Goal: Task Accomplishment & Management: Complete application form

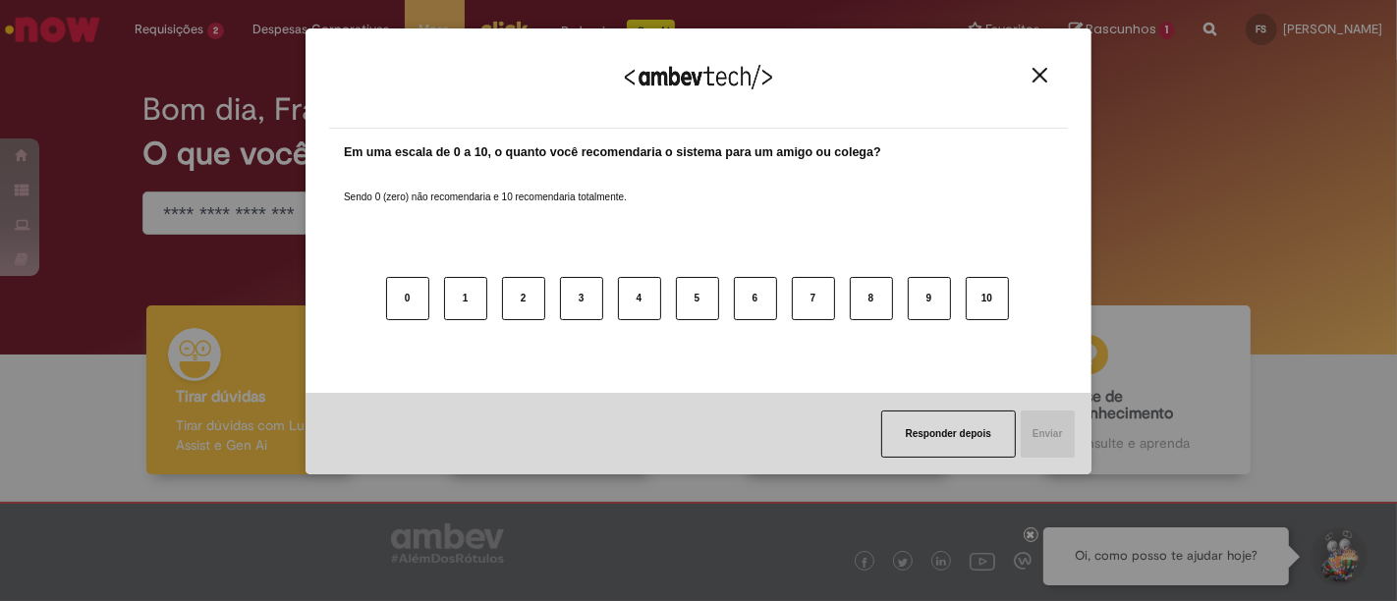
click at [1036, 73] on img "Close" at bounding box center [1040, 75] width 15 height 15
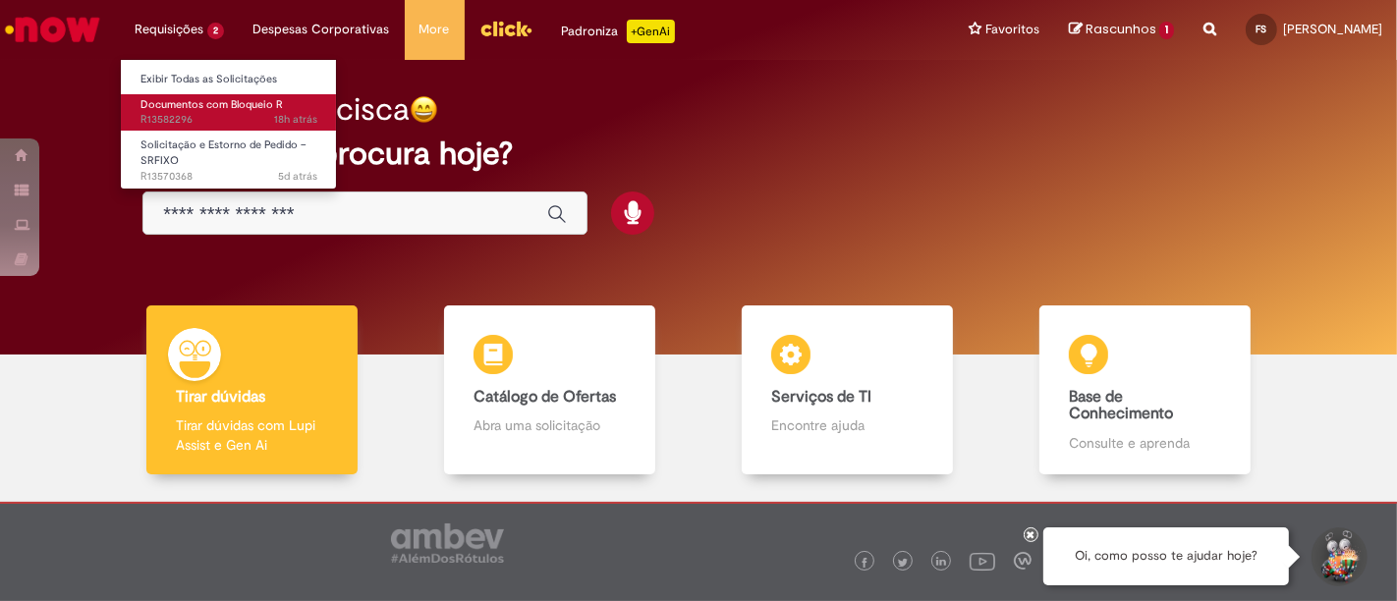
click at [210, 113] on span "18h atrás 18 horas atrás R13582296" at bounding box center [229, 120] width 177 height 16
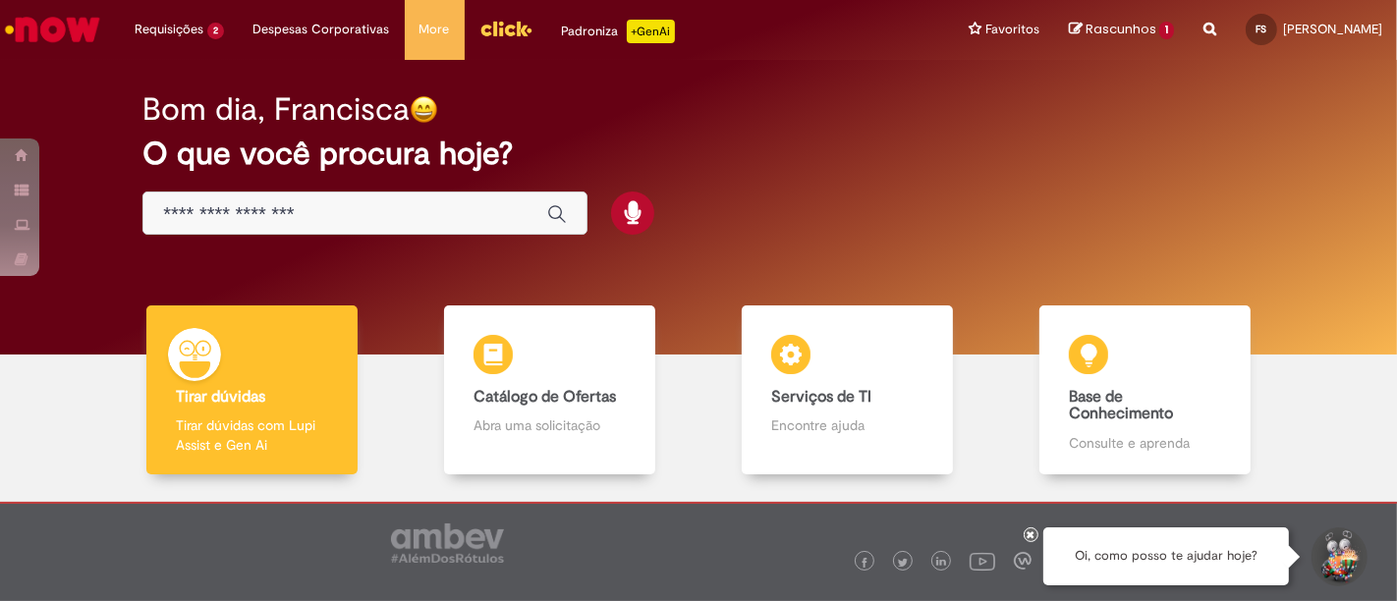
click at [904, 148] on h2 "O que você procura hoje?" at bounding box center [698, 154] width 1112 height 34
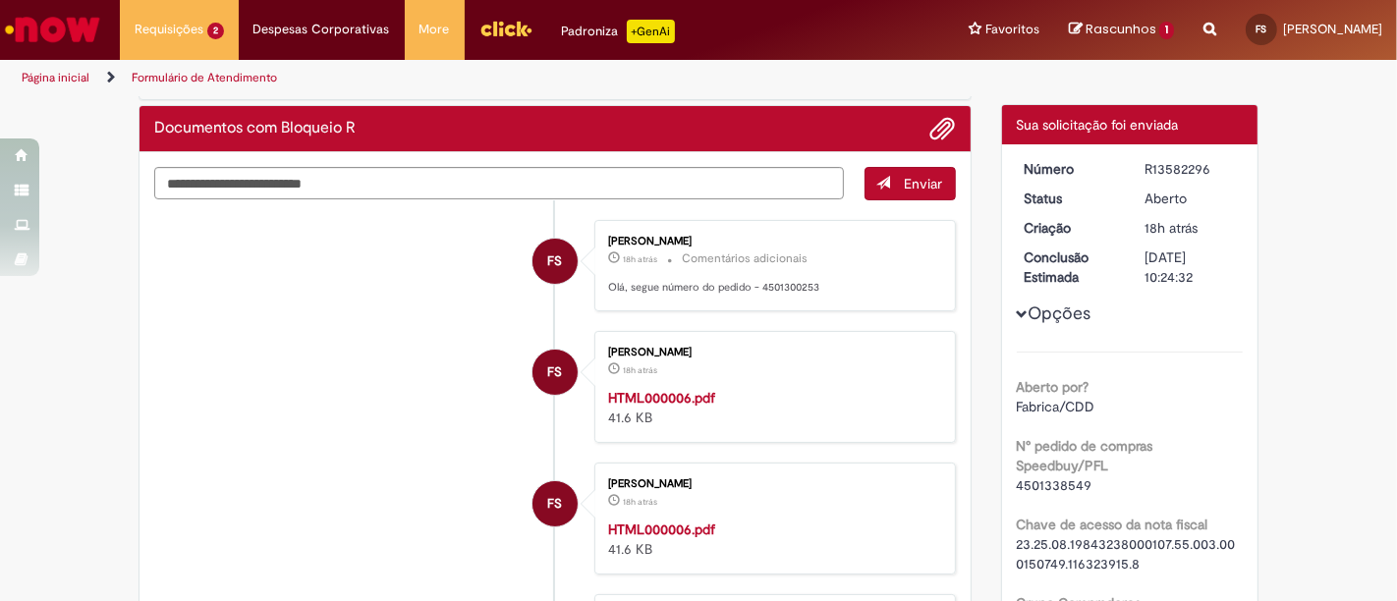
scroll to position [76, 0]
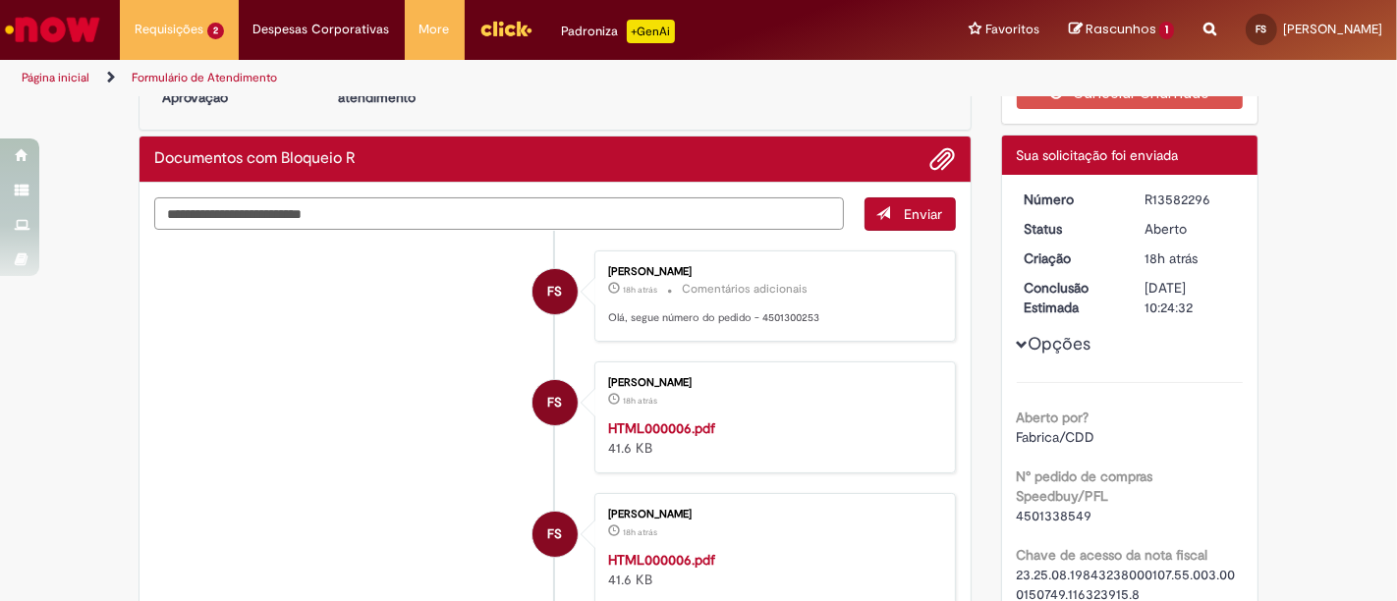
click at [685, 215] on textarea "Digite sua mensagem aqui..." at bounding box center [499, 213] width 690 height 32
type textarea "**********"
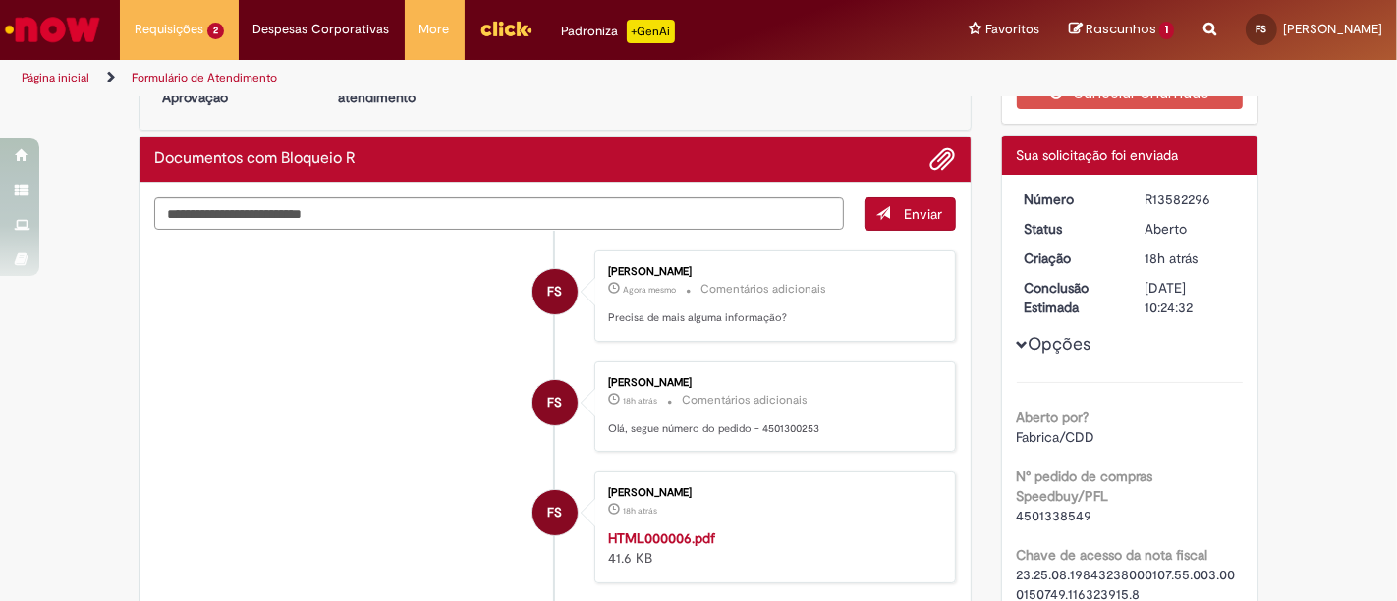
click at [1204, 29] on icon "Search from all sources" at bounding box center [1210, 17] width 13 height 35
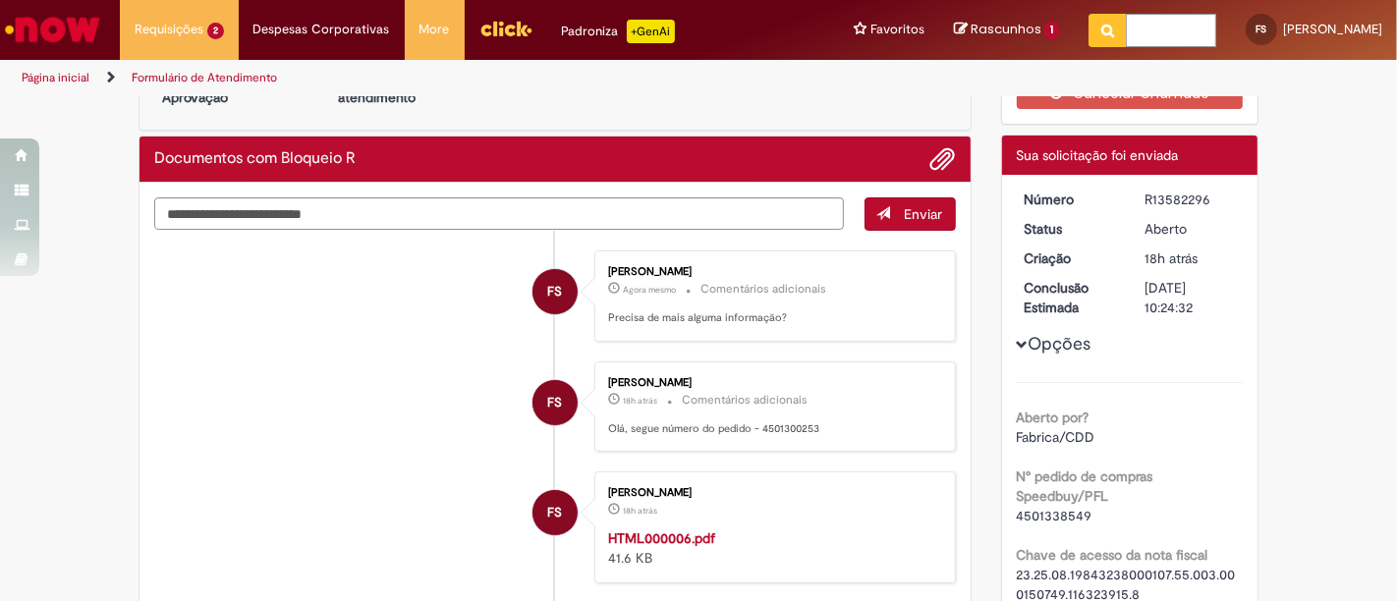
click at [1128, 20] on input "text" at bounding box center [1171, 30] width 90 height 33
type input "*****"
click button "Pesquisar" at bounding box center [1108, 30] width 38 height 33
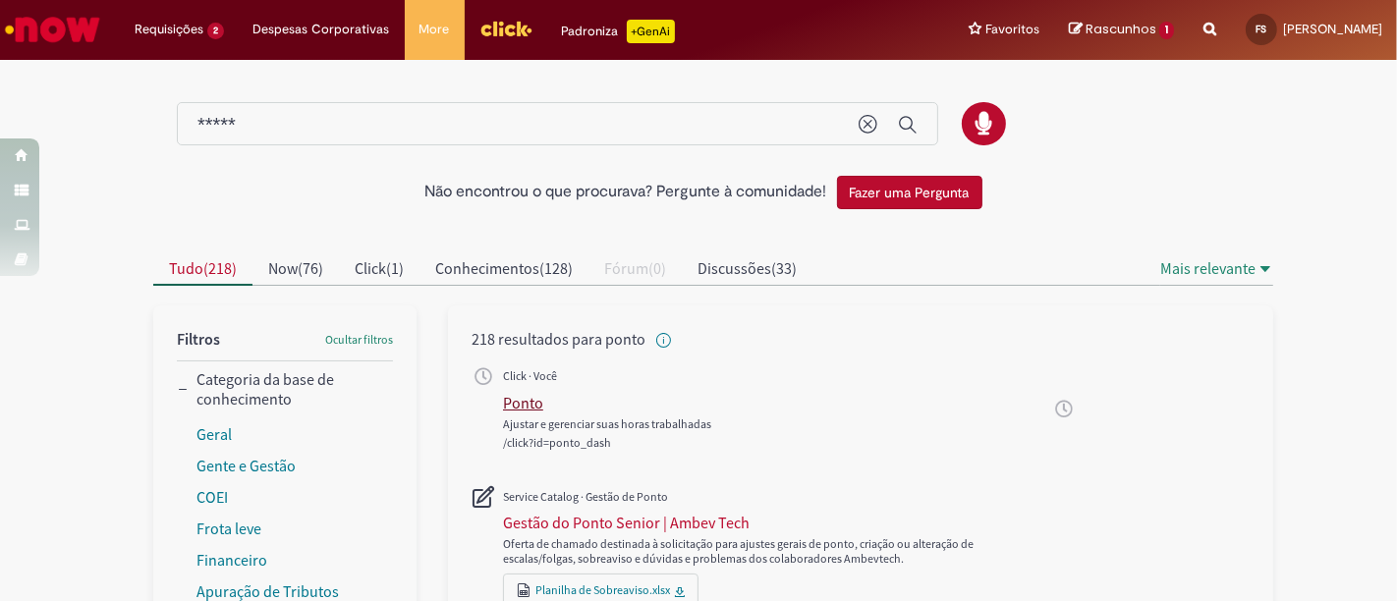
click at [530, 403] on div "Ponto" at bounding box center [523, 403] width 40 height 20
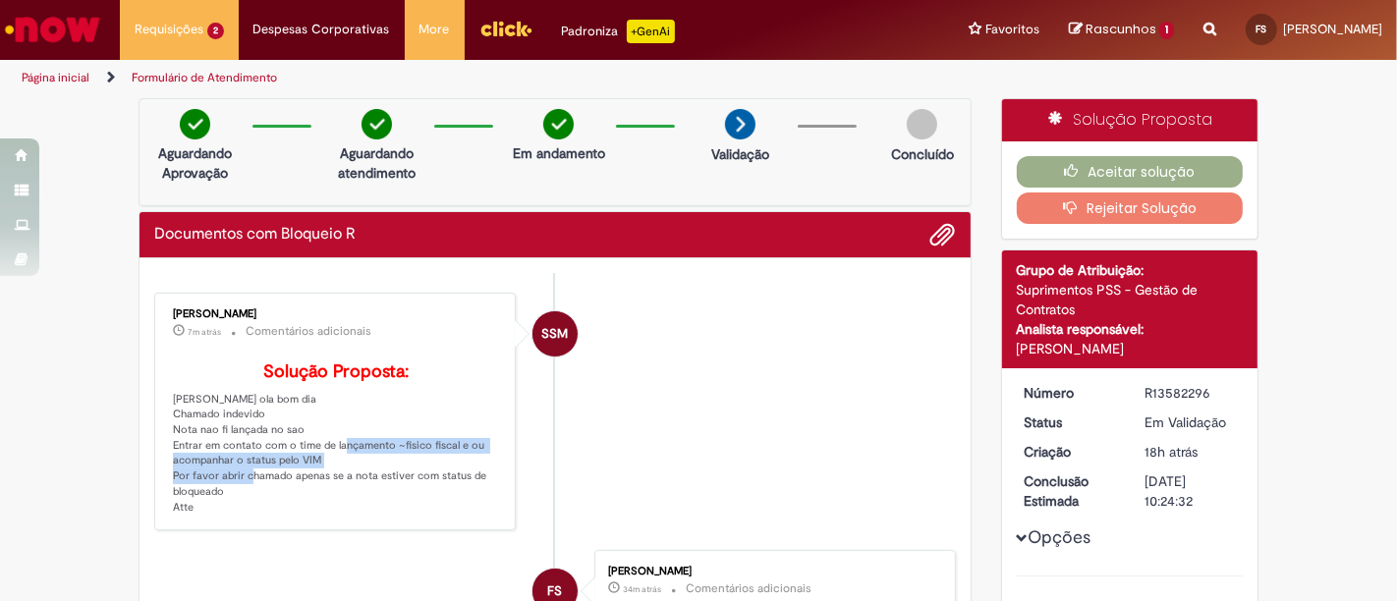
drag, startPoint x: 244, startPoint y: 478, endPoint x: 311, endPoint y: 496, distance: 70.3
click at [311, 496] on p "Solução Proposta: Francisca Thais Ribeiro Sousa ola bom dia Chamado indevido No…" at bounding box center [336, 439] width 327 height 152
click at [314, 515] on p "Solução Proposta: Francisca Thais Ribeiro Sousa ola bom dia Chamado indevido No…" at bounding box center [336, 439] width 327 height 152
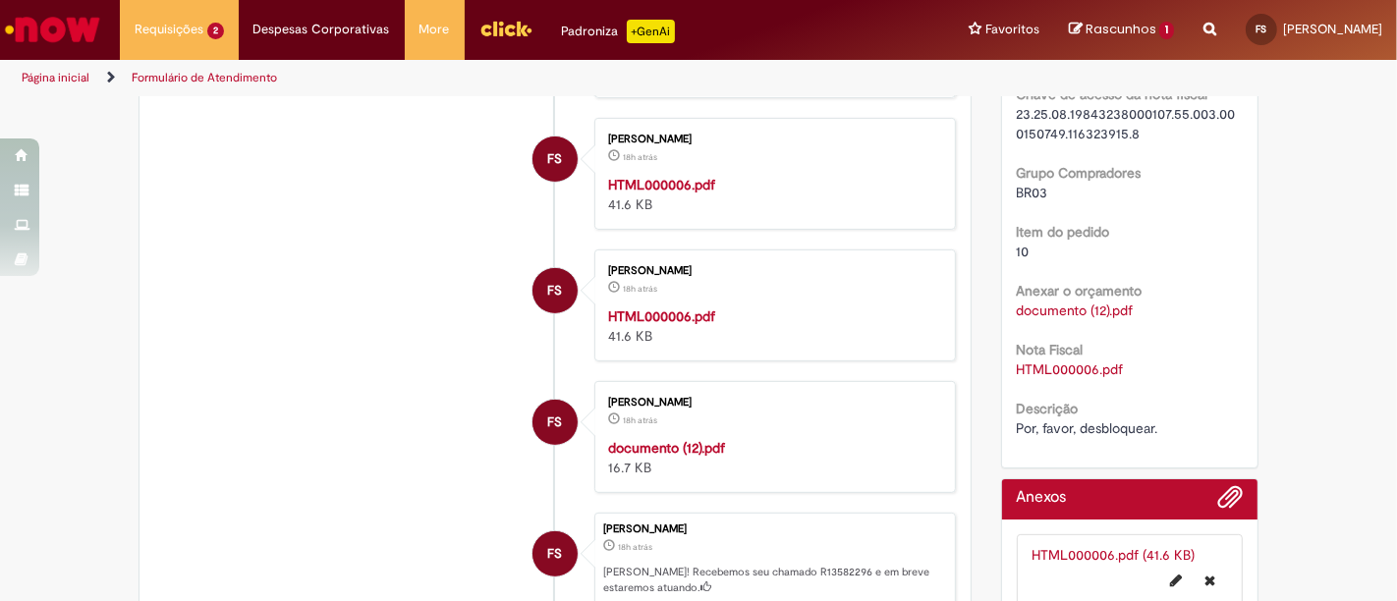
scroll to position [545, 0]
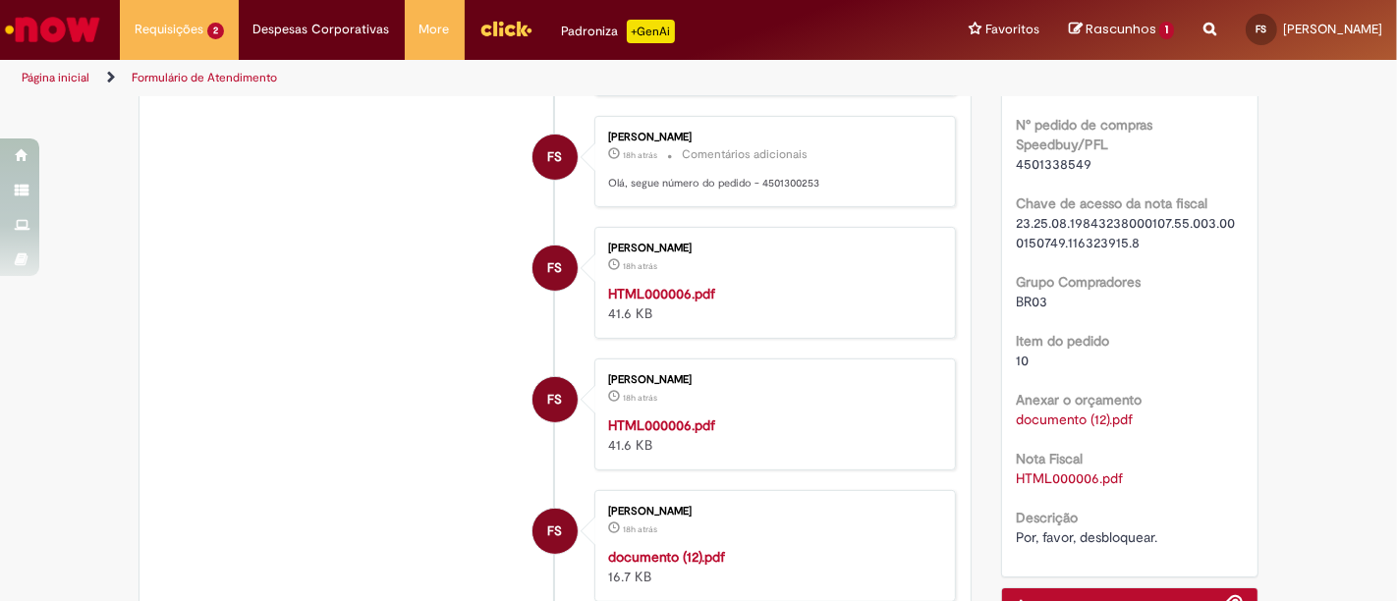
click at [1066, 474] on link "HTML000006.pdf" at bounding box center [1070, 479] width 107 height 18
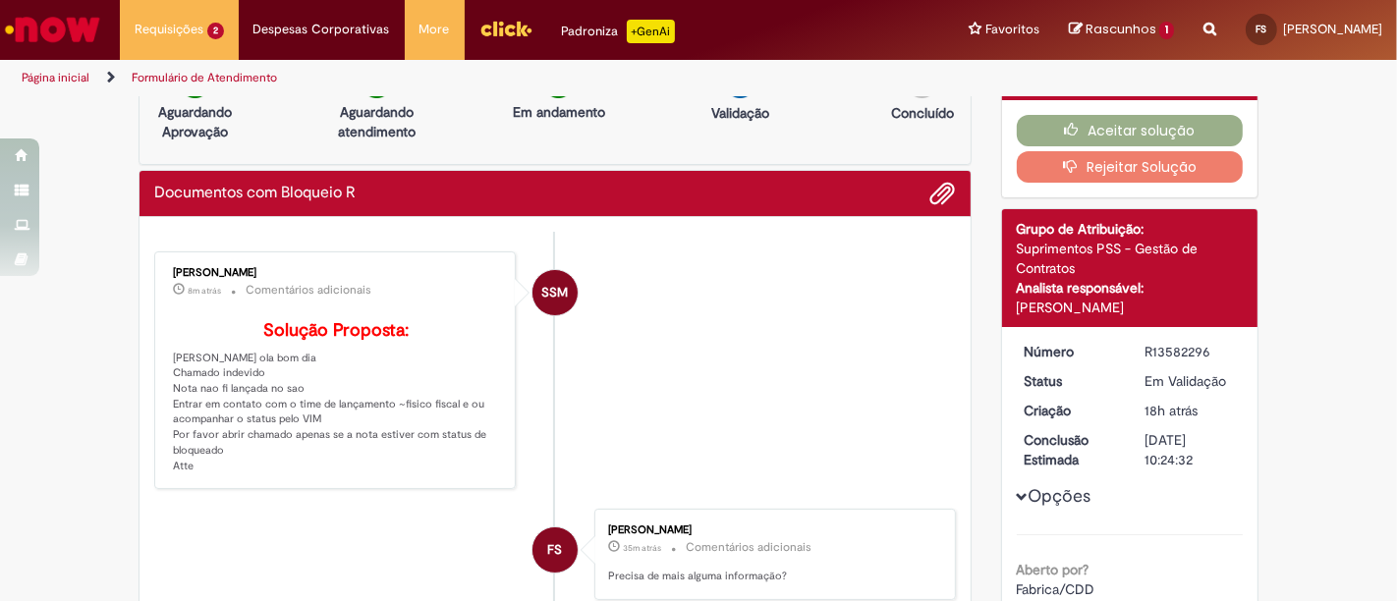
scroll to position [0, 0]
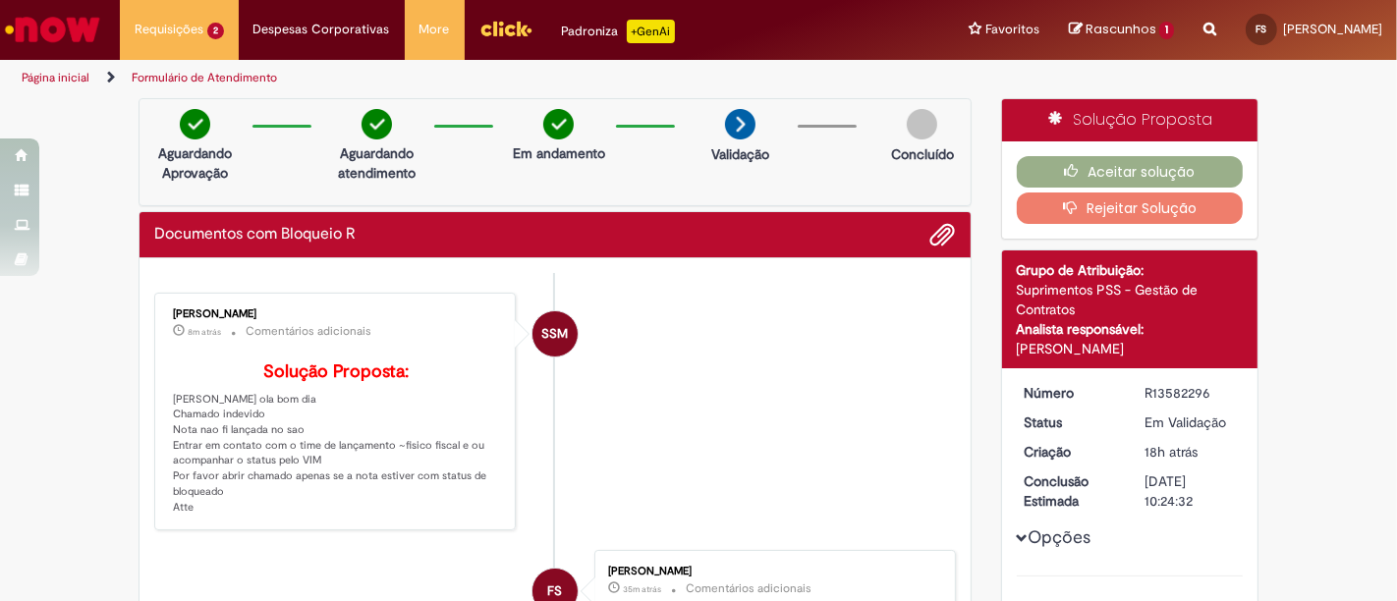
click at [1119, 210] on button "Rejeitar Solução" at bounding box center [1130, 208] width 227 height 31
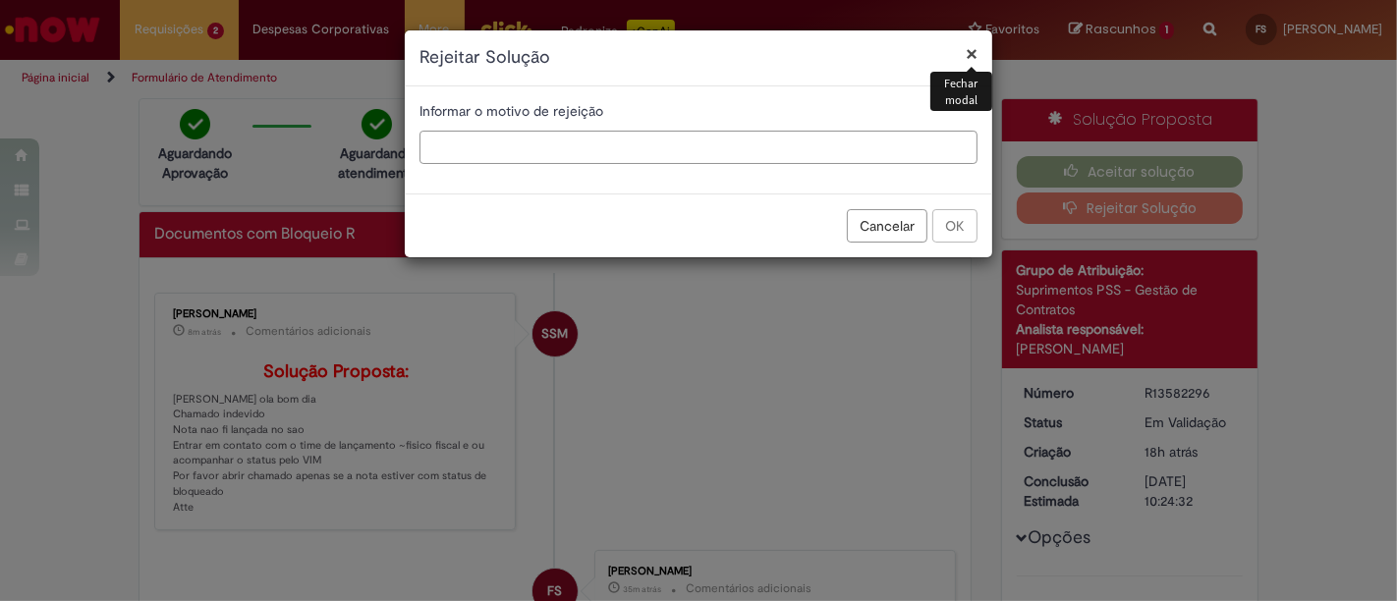
click at [614, 151] on input "text" at bounding box center [699, 147] width 558 height 33
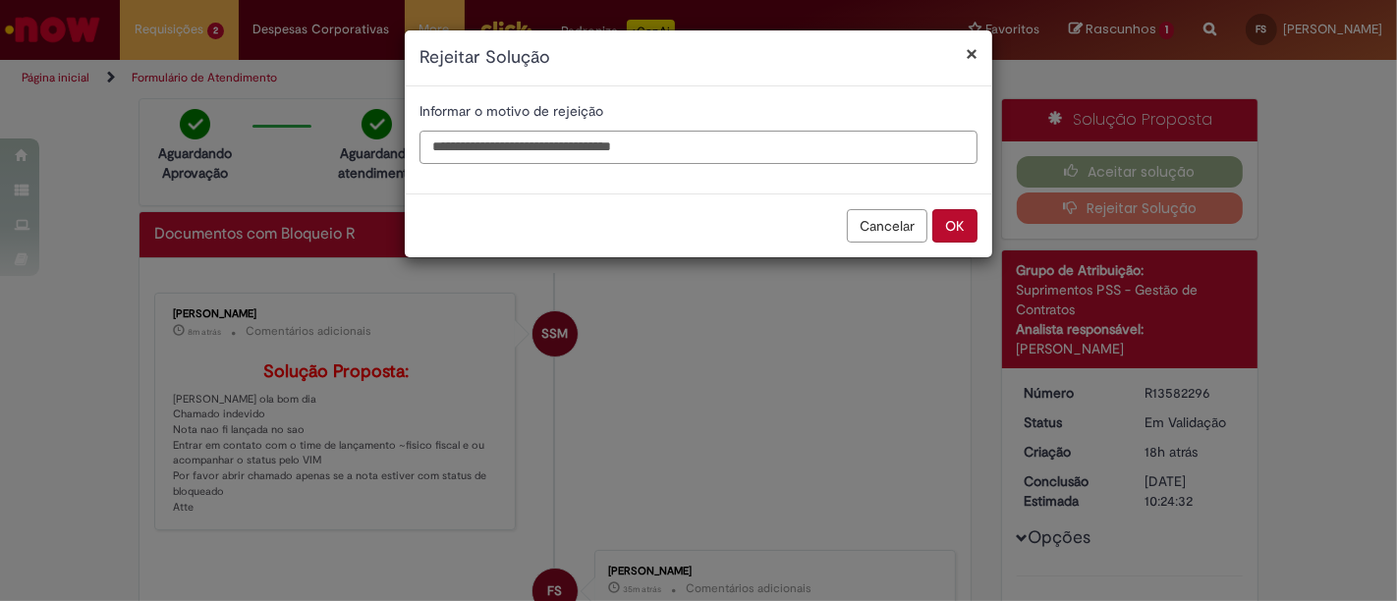
type input "**********"
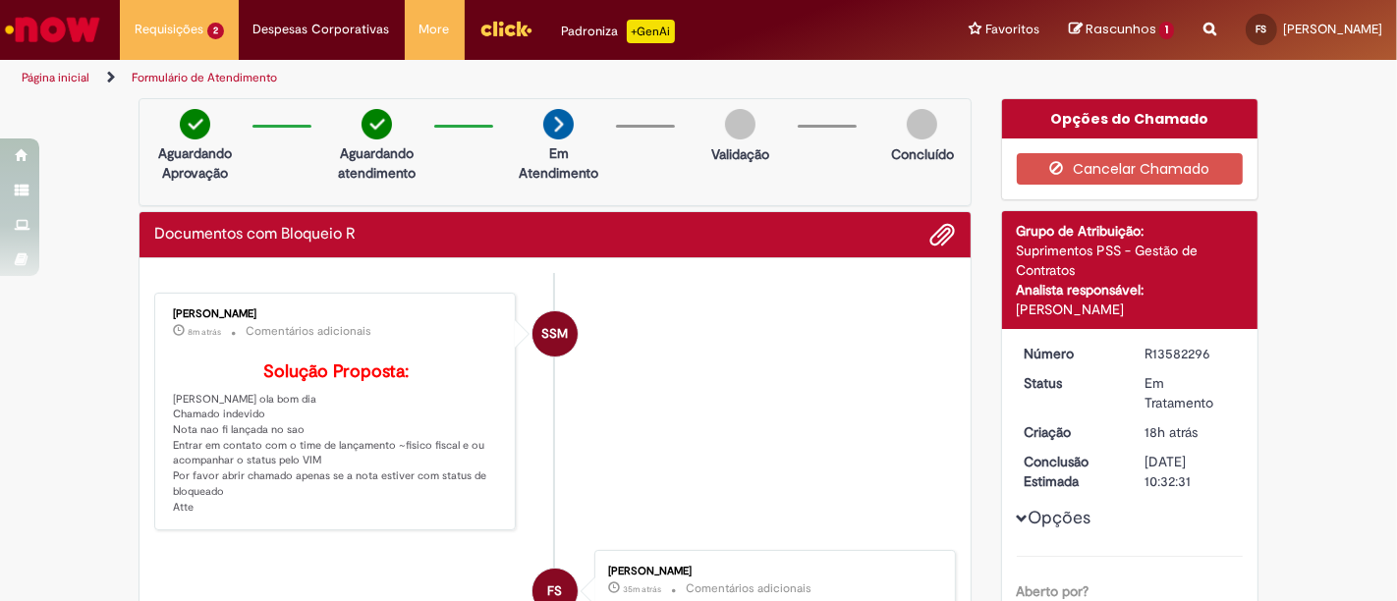
click at [818, 335] on li "SSM Siumara Santos Moura 8m atrás 8 minutos atrás Comentários adicionais Soluçã…" at bounding box center [555, 412] width 802 height 239
click at [941, 224] on span "Adicionar anexos" at bounding box center [943, 236] width 24 height 24
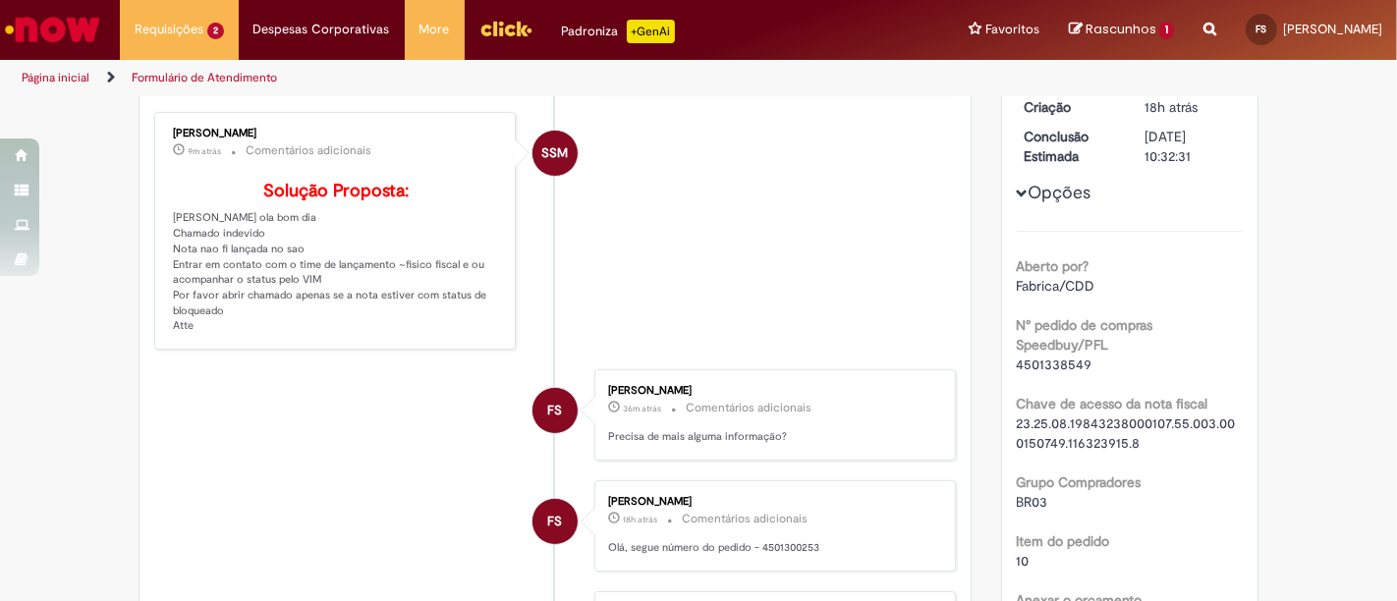
scroll to position [436, 0]
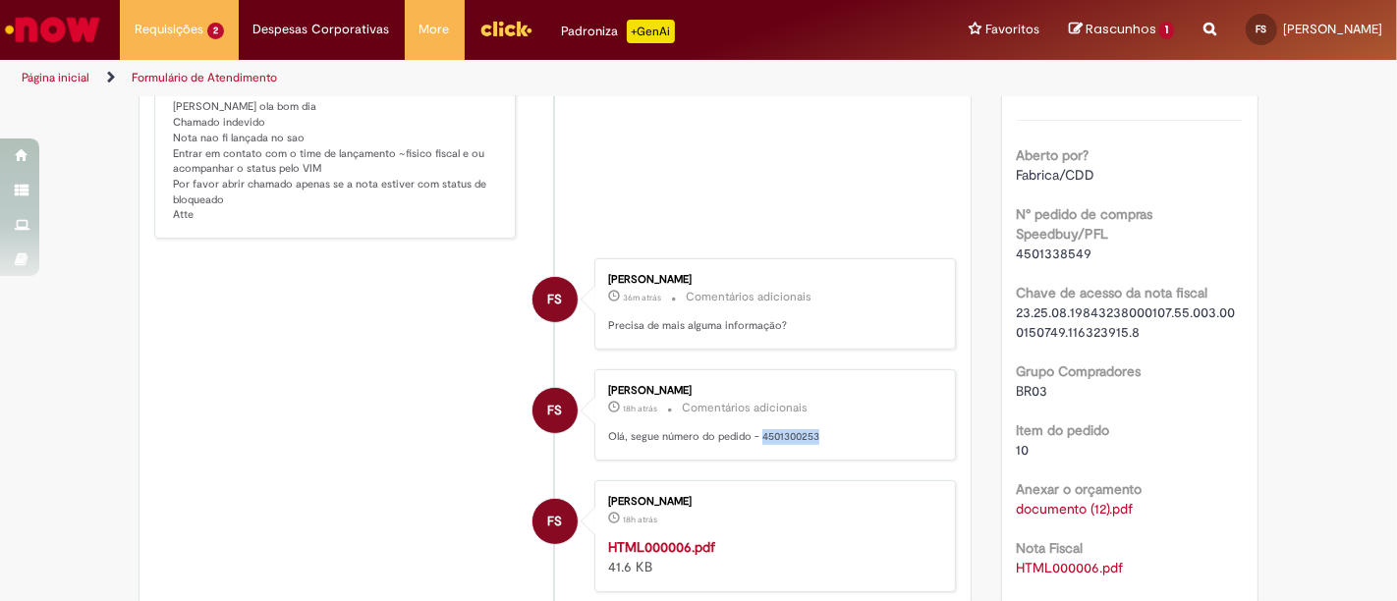
drag, startPoint x: 781, startPoint y: 461, endPoint x: 754, endPoint y: 462, distance: 27.5
click at [754, 445] on p "Olá, segue número do pedido - 4501300253" at bounding box center [771, 437] width 327 height 16
copy p "4501300253"
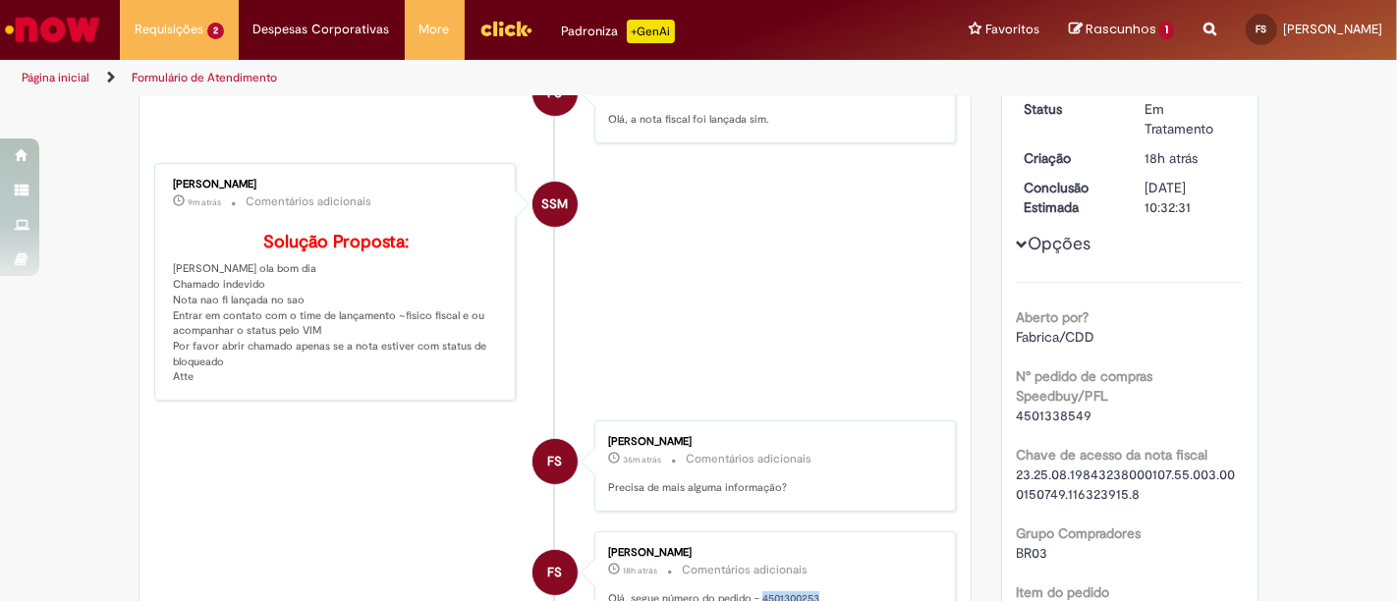
scroll to position [0, 0]
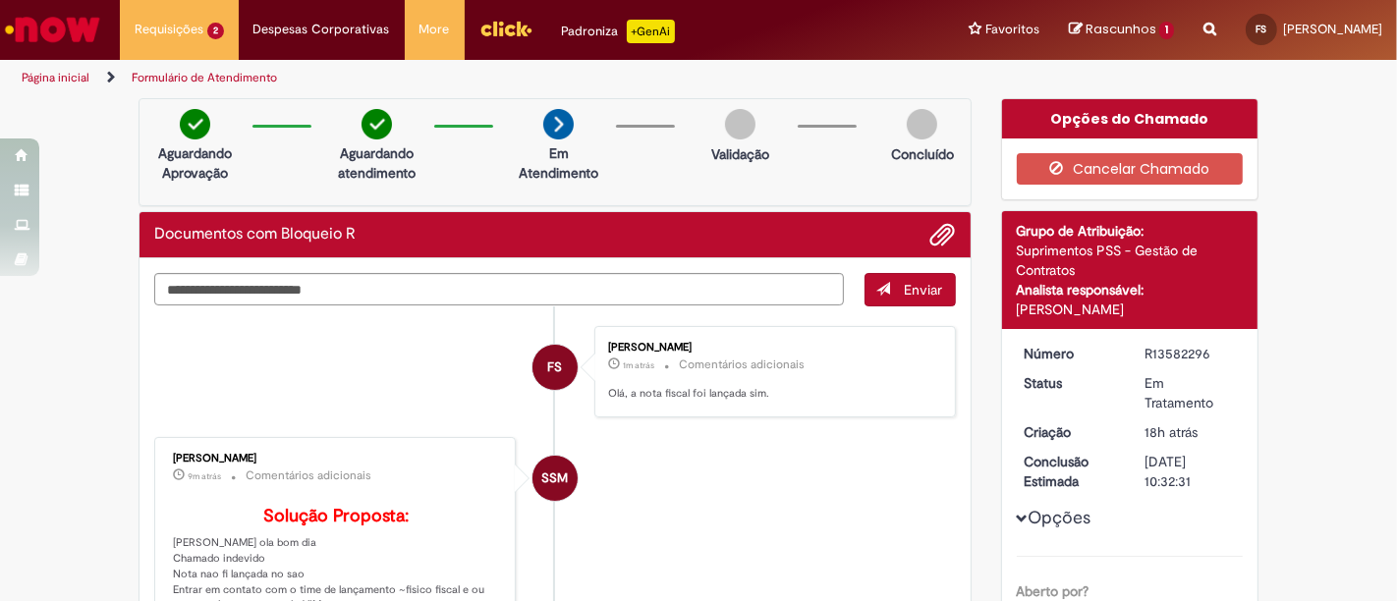
drag, startPoint x: 704, startPoint y: 446, endPoint x: 694, endPoint y: 442, distance: 11.5
click at [703, 446] on li "SSM Siumara Santos Moura 9m atrás 9 minutos atrás Comentários adicionais Soluçã…" at bounding box center [555, 556] width 802 height 239
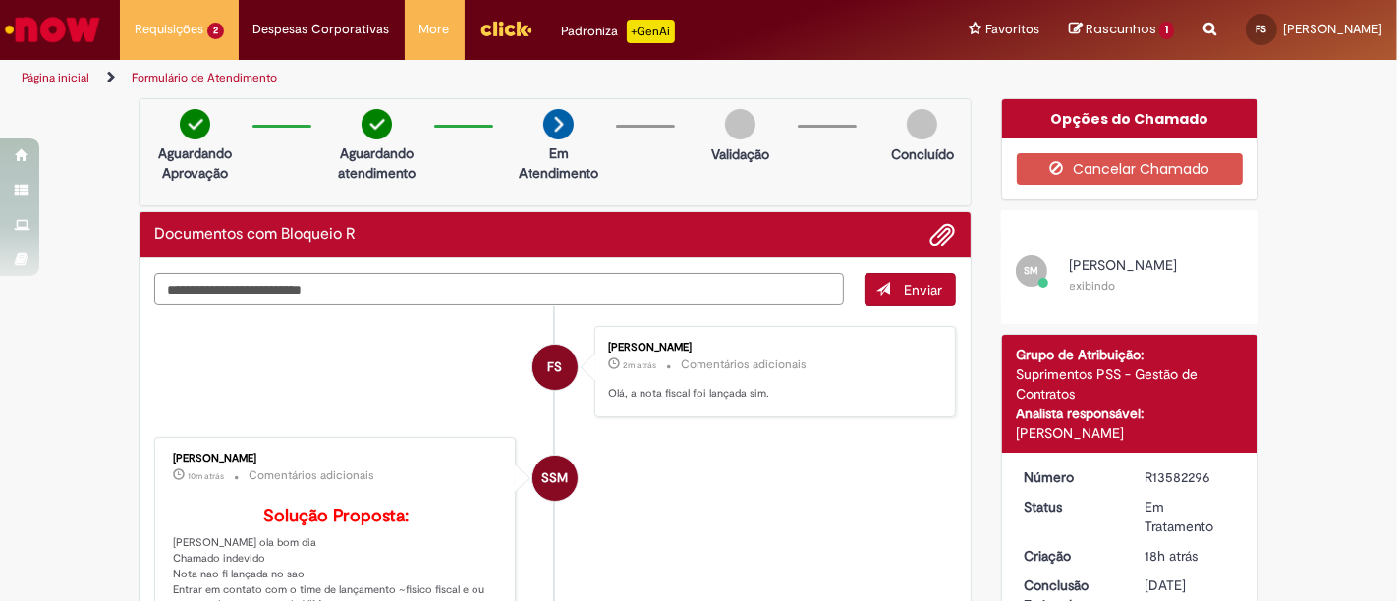
click at [432, 289] on textarea "Digite sua mensagem aqui..." at bounding box center [499, 289] width 690 height 32
paste textarea "**********"
type textarea "**********"
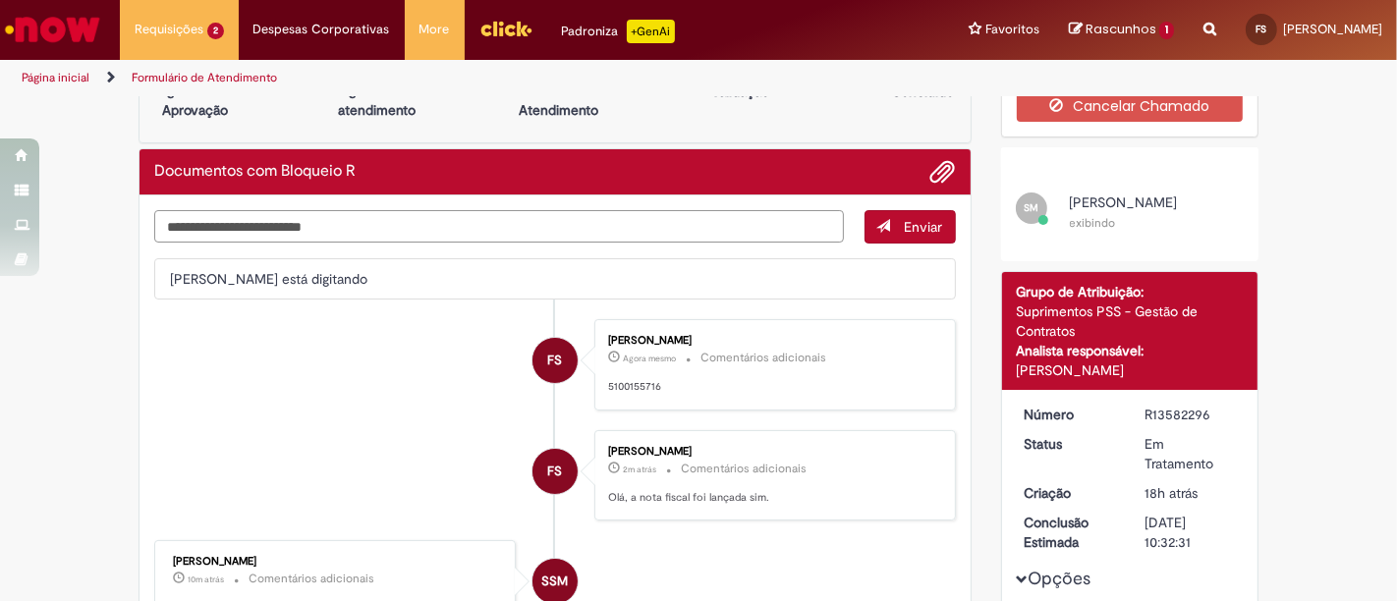
scroll to position [218, 0]
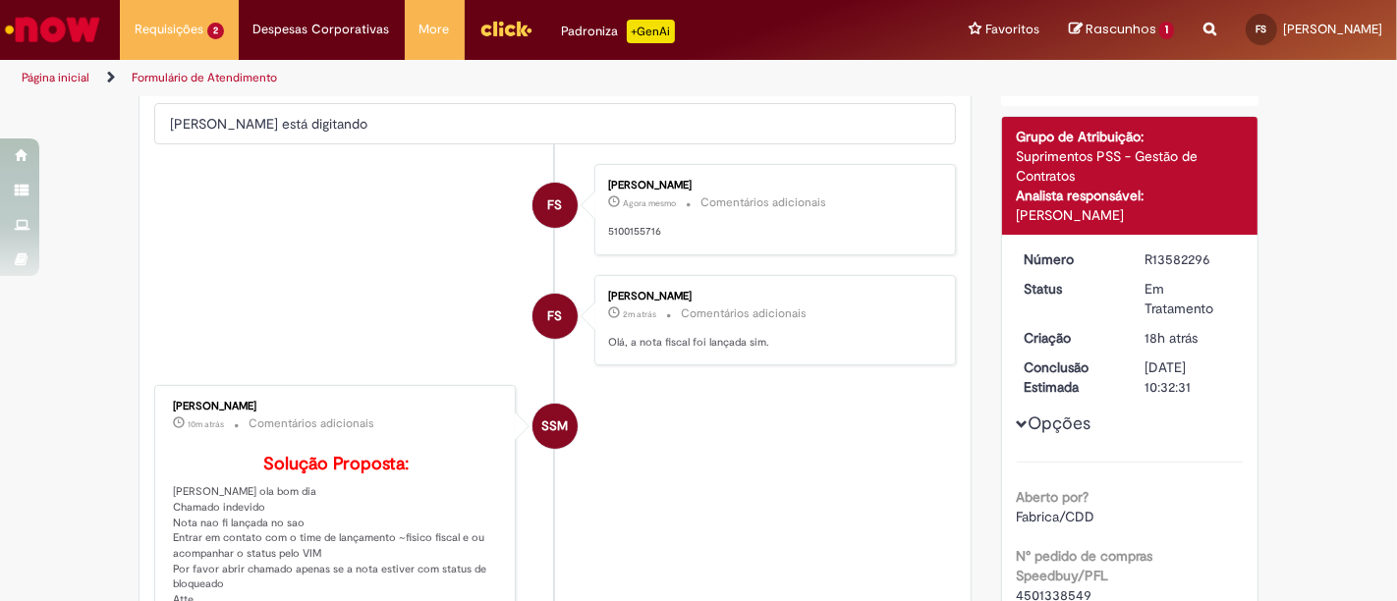
click at [655, 335] on p "Olá, a nota fiscal foi lançada sim." at bounding box center [771, 343] width 327 height 16
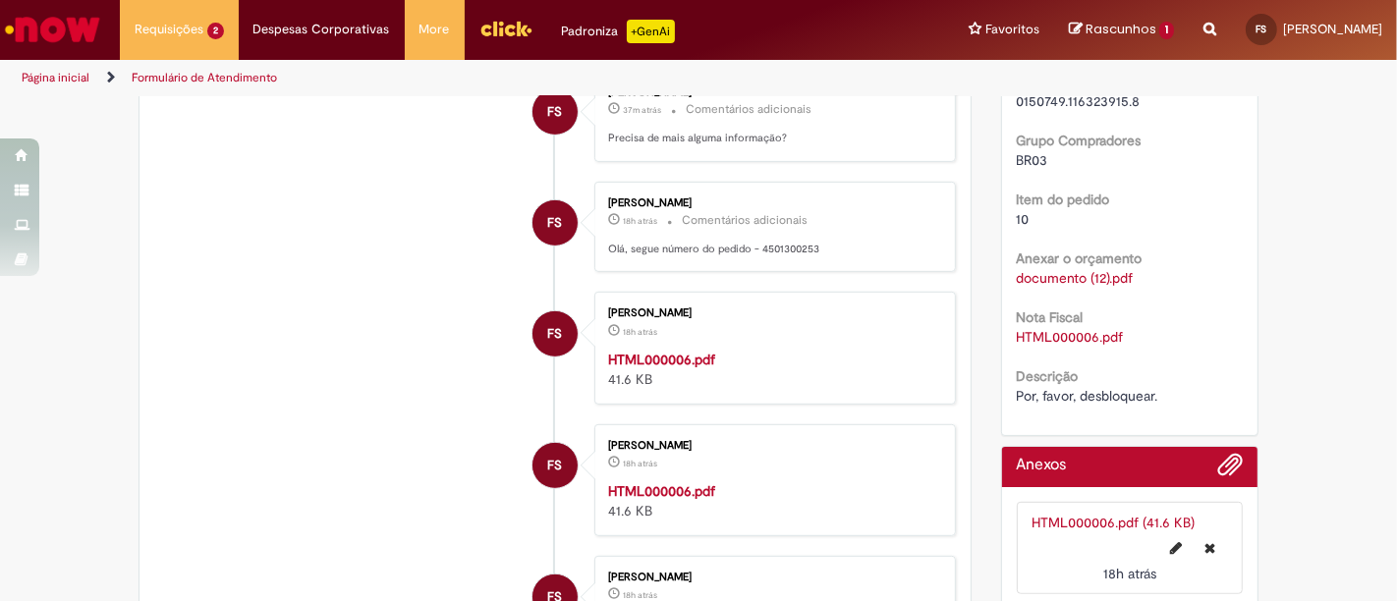
scroll to position [654, 0]
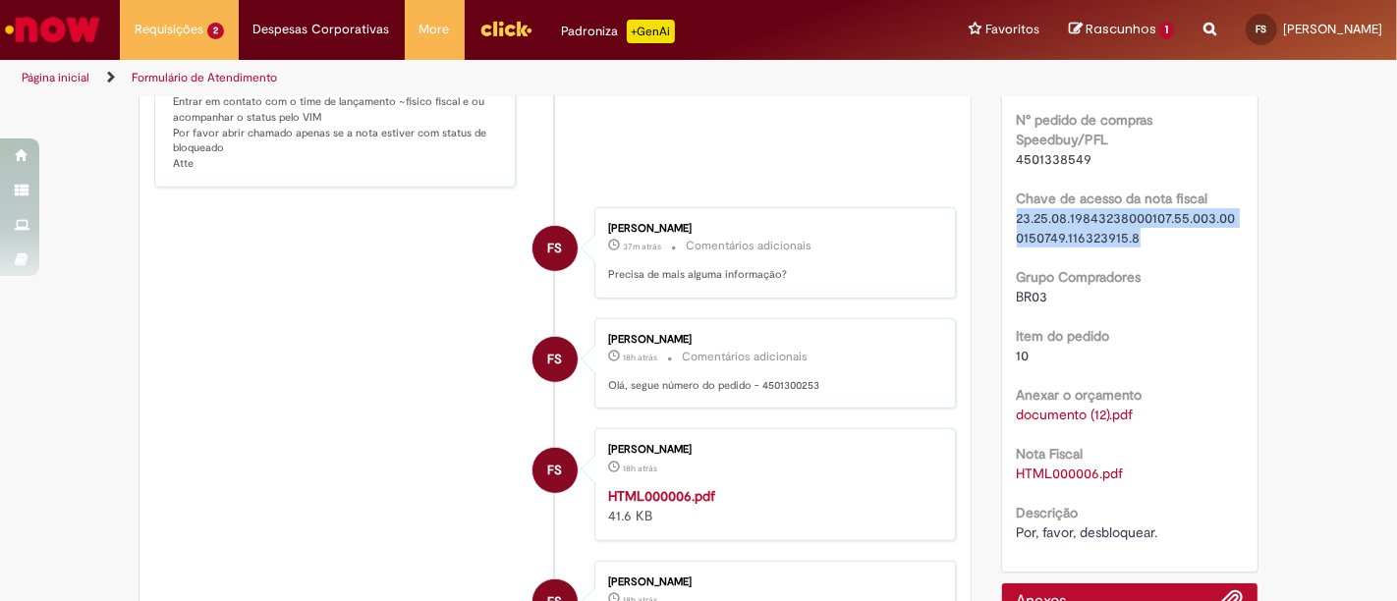
drag, startPoint x: 1139, startPoint y: 244, endPoint x: 1001, endPoint y: 215, distance: 140.5
click at [1002, 215] on div "Número R13582296 Status Em Tratamento Criação 18h atrás 18 horas atrás Conclusã…" at bounding box center [1130, 185] width 256 height 773
copy span "23.25.08.19843238000107.55.003.000150749.116323915.8"
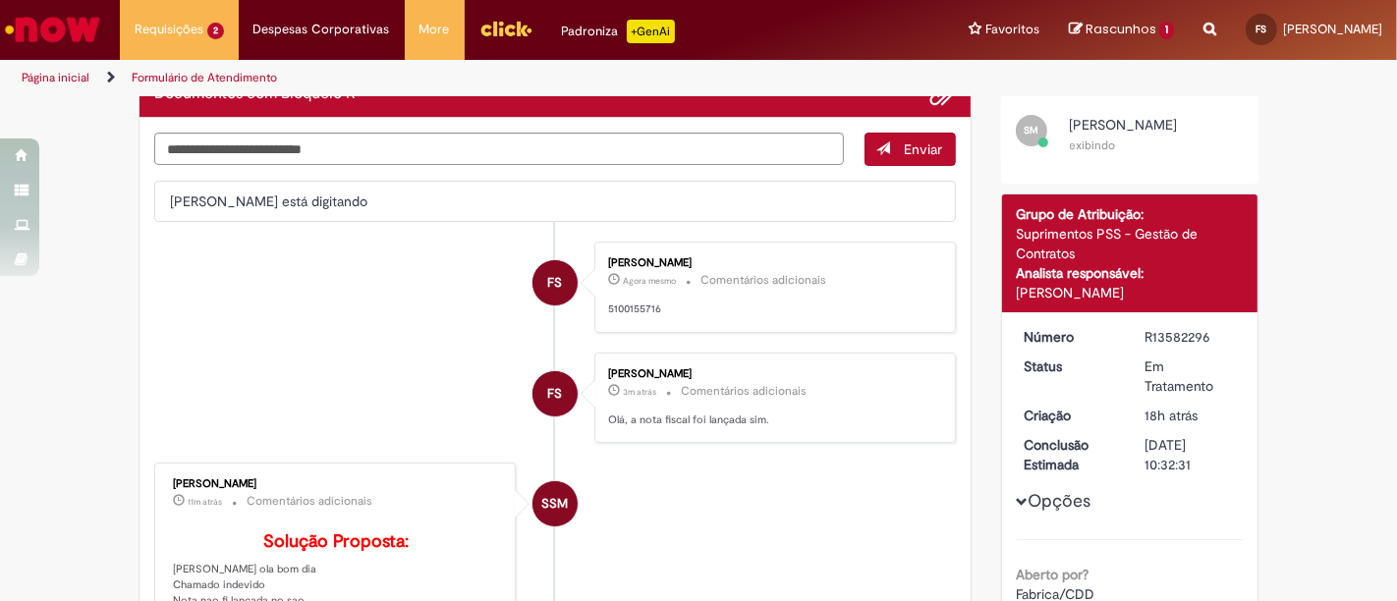
scroll to position [0, 0]
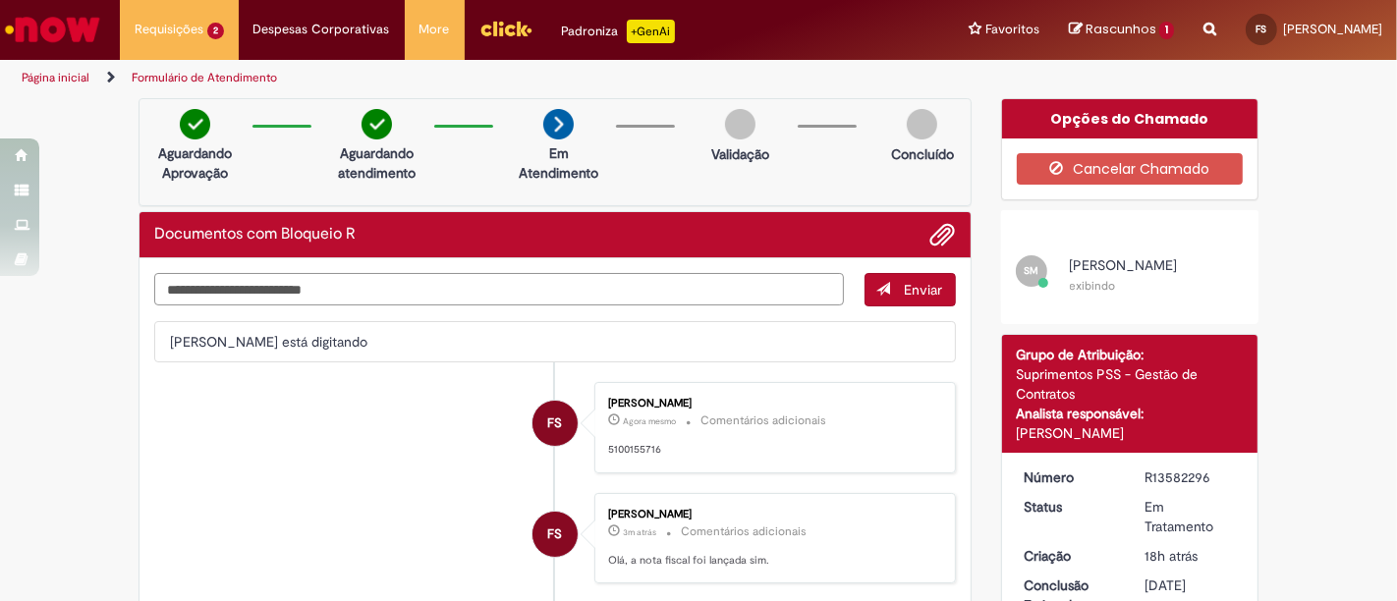
click at [360, 276] on textarea "Digite sua mensagem aqui..." at bounding box center [499, 289] width 690 height 32
click at [360, 295] on textarea "Digite sua mensagem aqui..." at bounding box center [499, 289] width 690 height 32
paste textarea "**********"
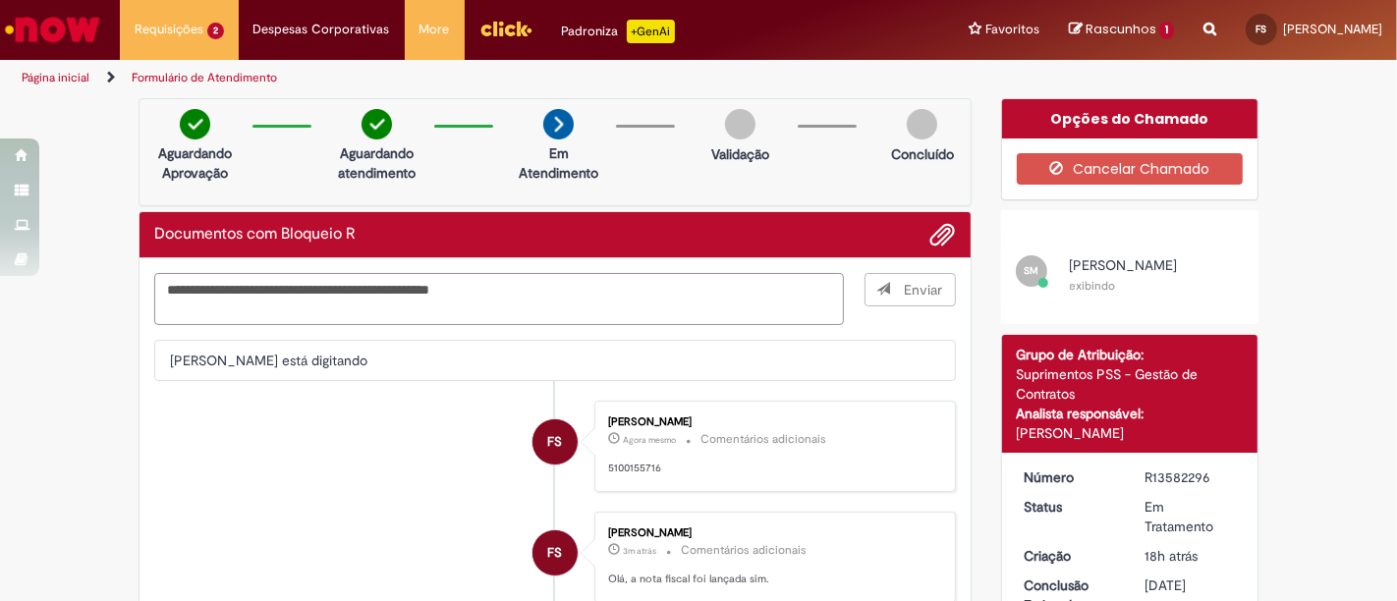
type textarea "**********"
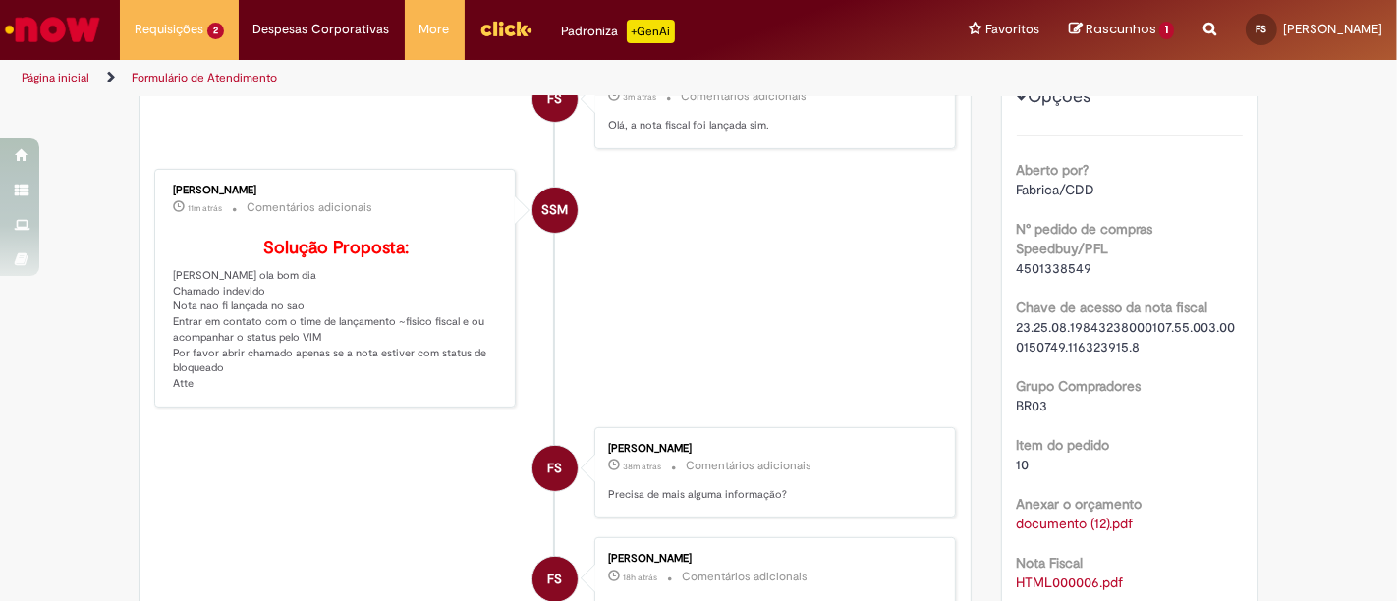
scroll to position [436, 0]
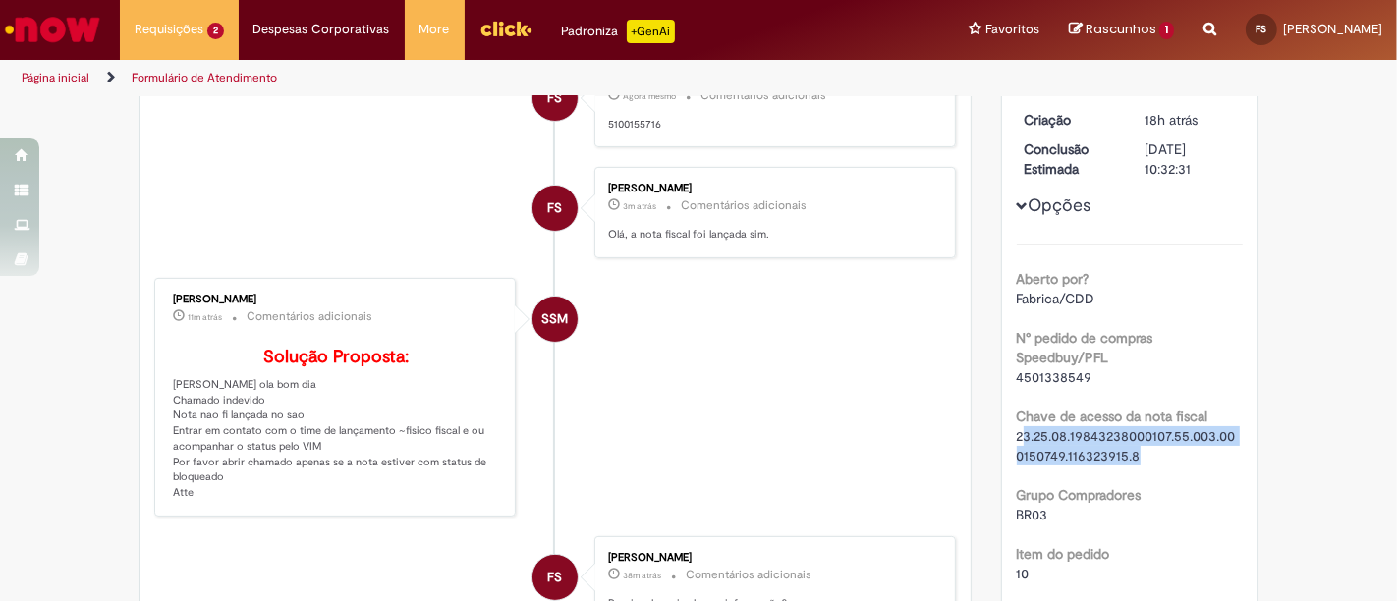
drag, startPoint x: 1069, startPoint y: 449, endPoint x: 1013, endPoint y: 438, distance: 57.0
click at [1017, 438] on div "23.25.08.19843238000107.55.003.000150749.116323915.8" at bounding box center [1130, 445] width 227 height 39
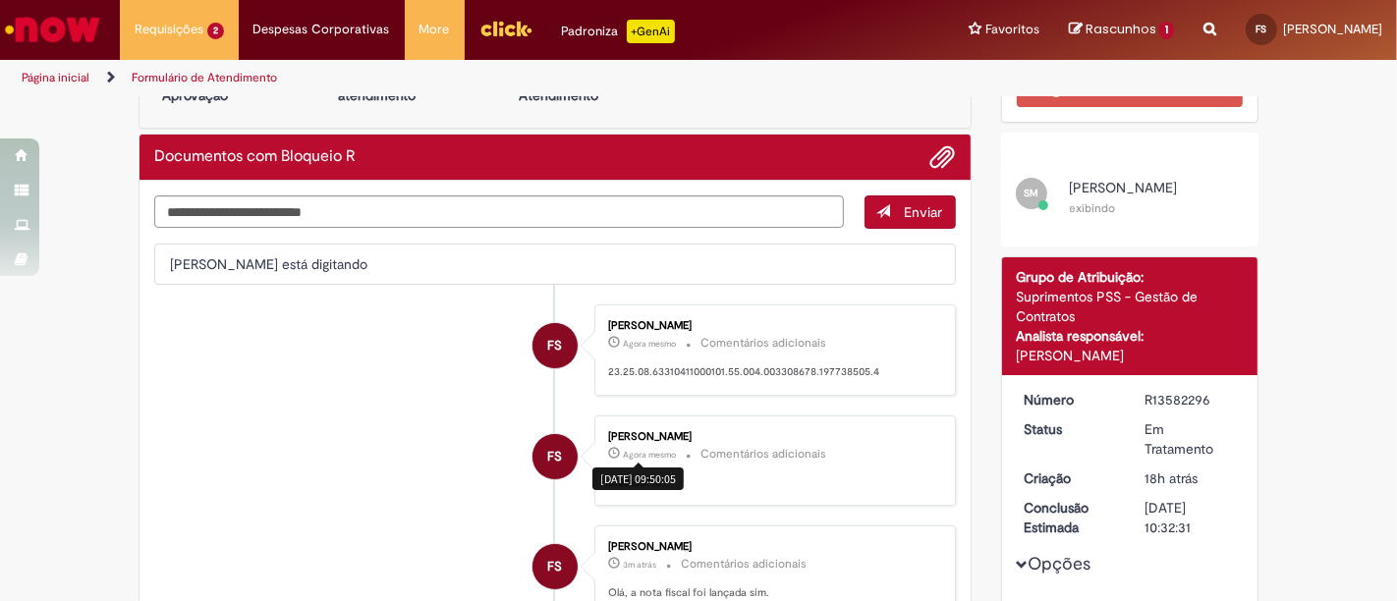
scroll to position [0, 0]
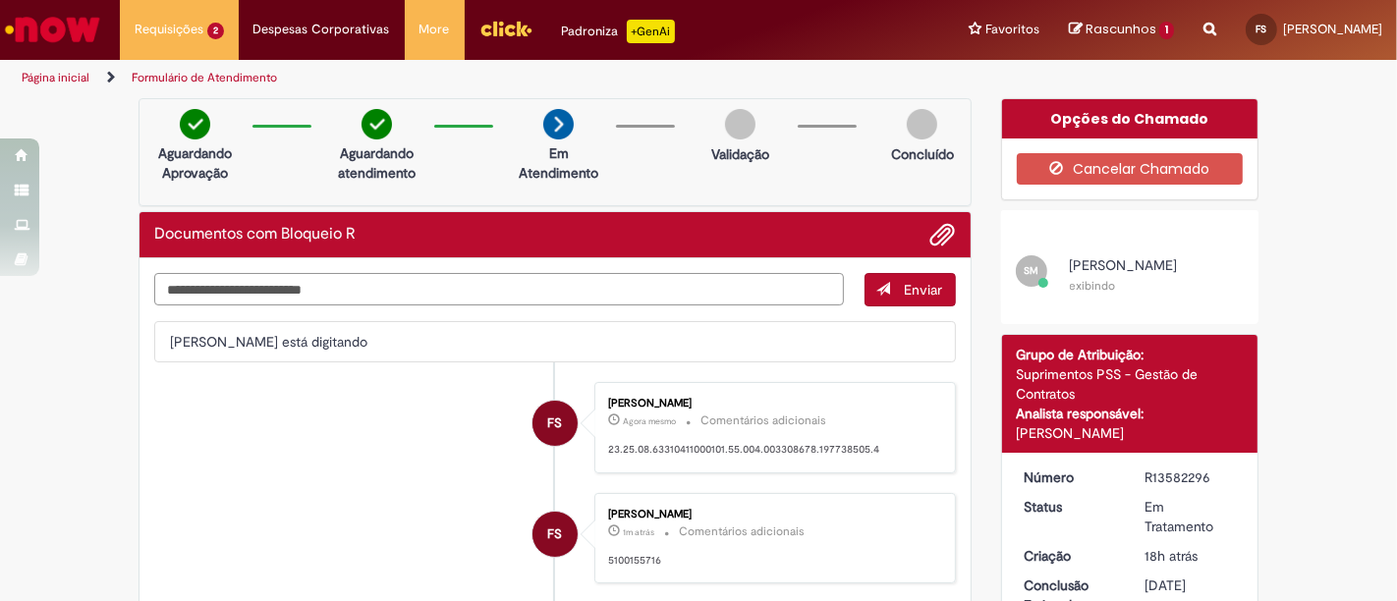
click at [466, 278] on textarea "Digite sua mensagem aqui..." at bounding box center [499, 289] width 690 height 32
click at [646, 447] on div "01/10/2025 09:50:48" at bounding box center [637, 445] width 91 height 23
click at [771, 444] on p "23.25.08.63310411000101.55.004.003308678.197738505.4" at bounding box center [771, 450] width 327 height 16
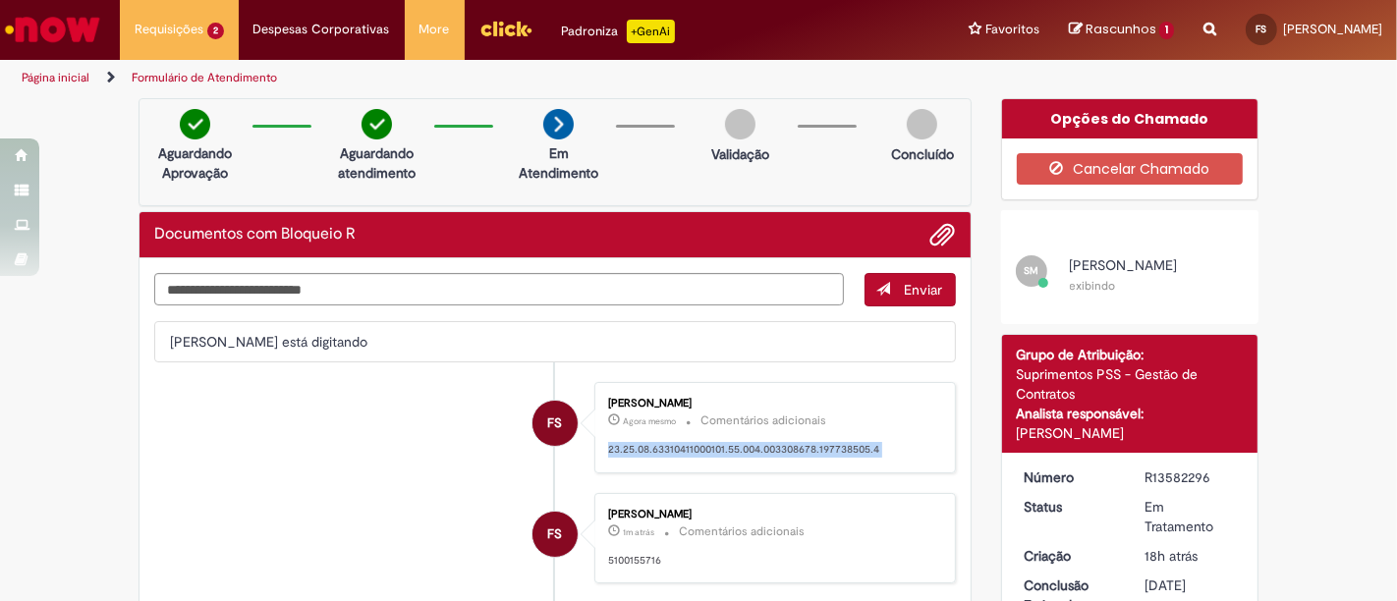
copy ul "23.25.08.63310411000101.55.004.003308678.197738505.4 FS"
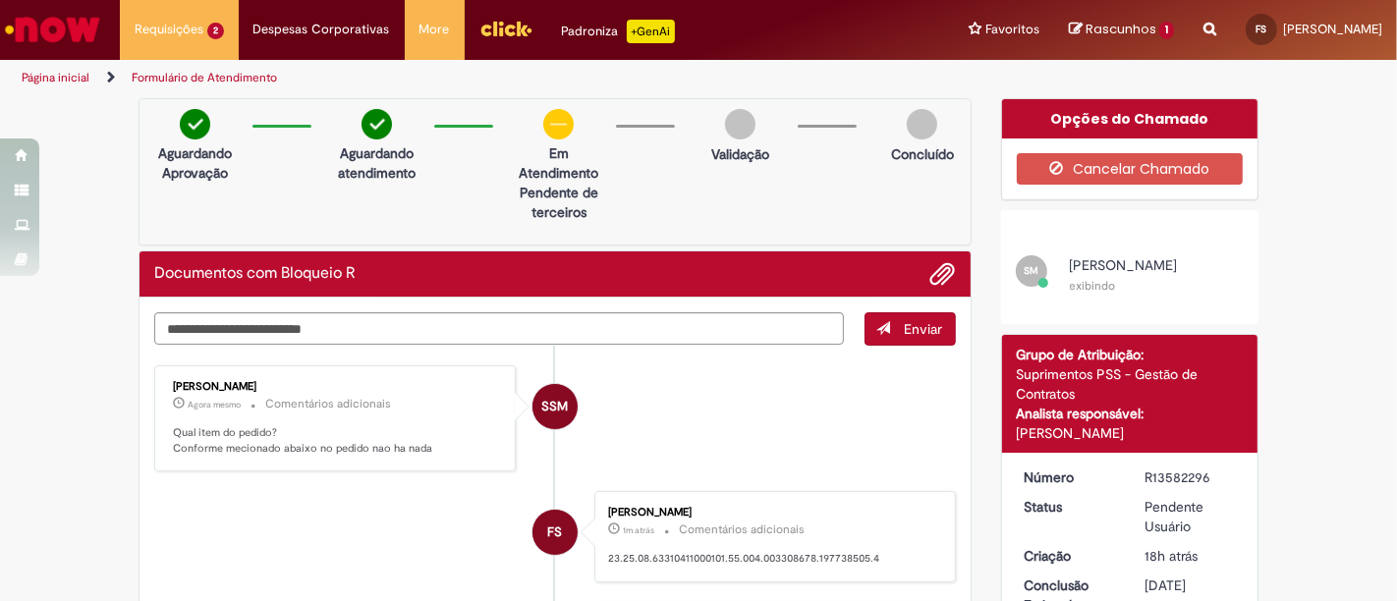
click at [1204, 34] on icon "Search from all sources" at bounding box center [1210, 17] width 13 height 35
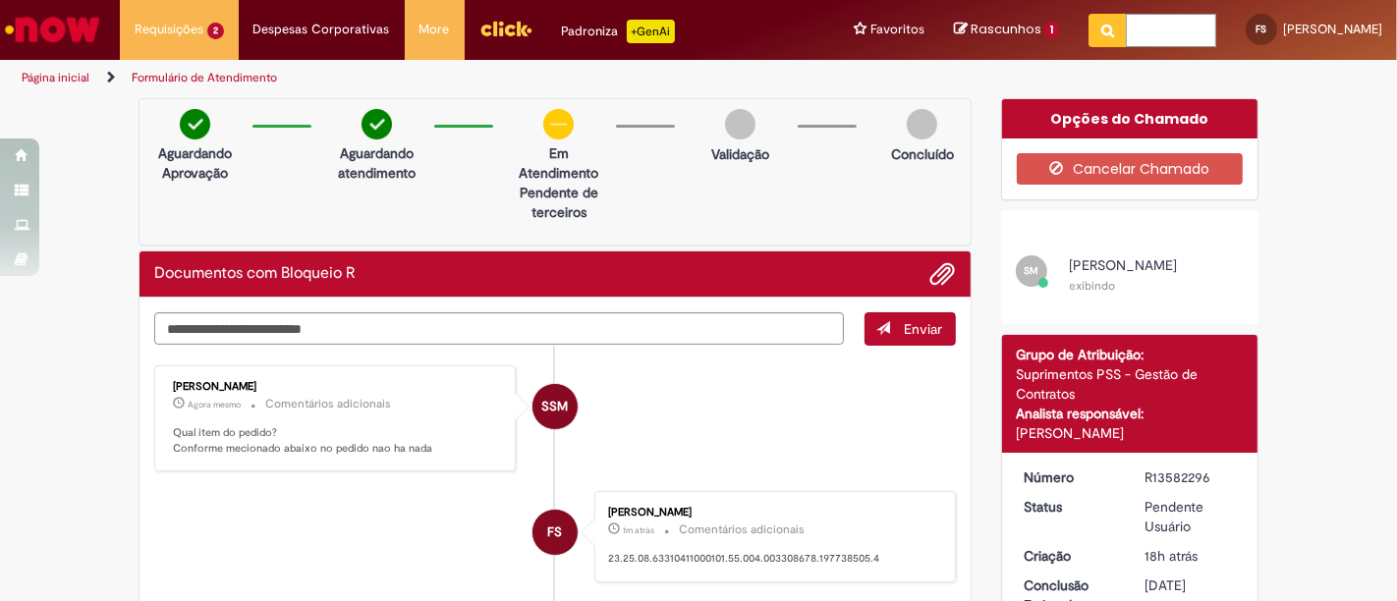
click at [1126, 37] on input "text" at bounding box center [1171, 30] width 90 height 33
type input "*"
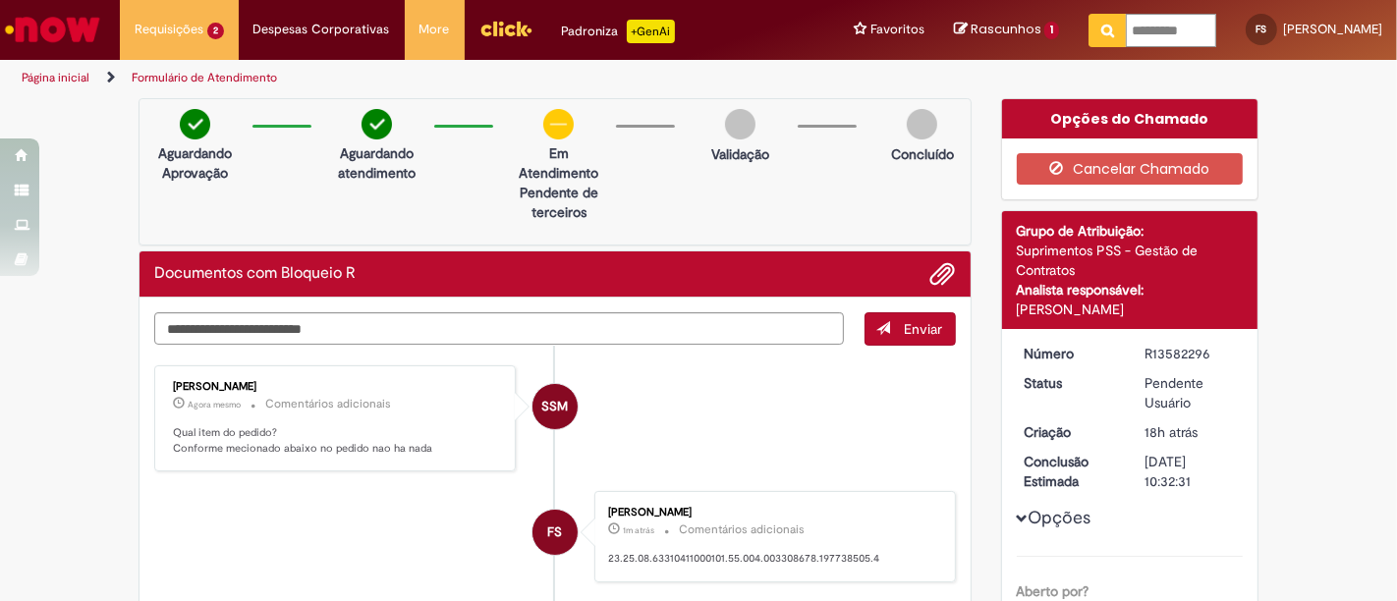
type input "**********"
click button "Pesquisar" at bounding box center [1108, 30] width 38 height 33
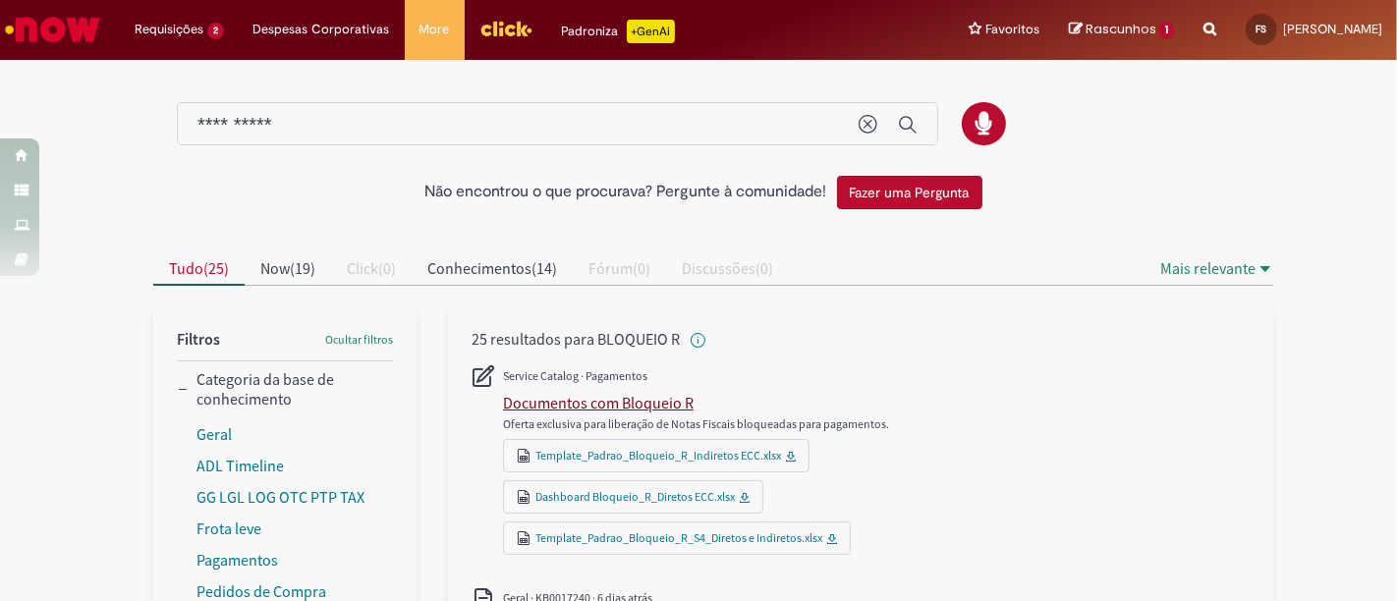
scroll to position [218, 0]
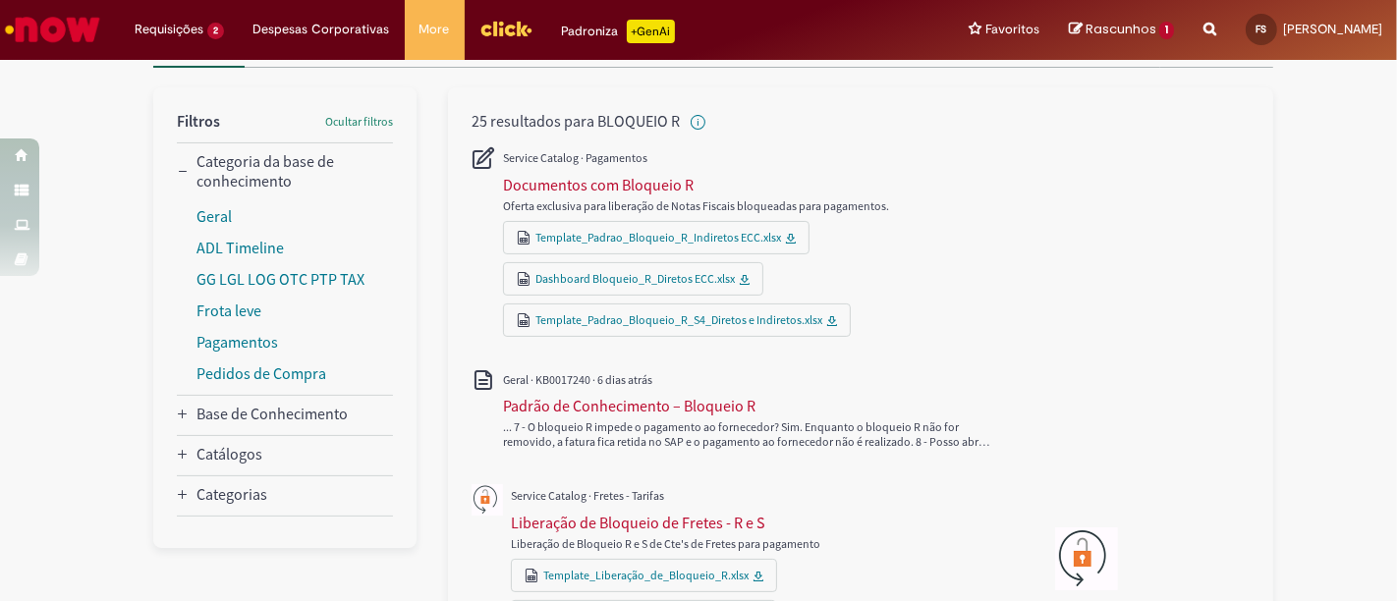
click at [635, 170] on div "Oferta exclusiva para liberação de Notas Fiscais bloqueadas para pagamentos. Te…" at bounding box center [759, 241] width 513 height 190
click at [631, 186] on div "Documentos com Bloqueio R" at bounding box center [598, 185] width 191 height 20
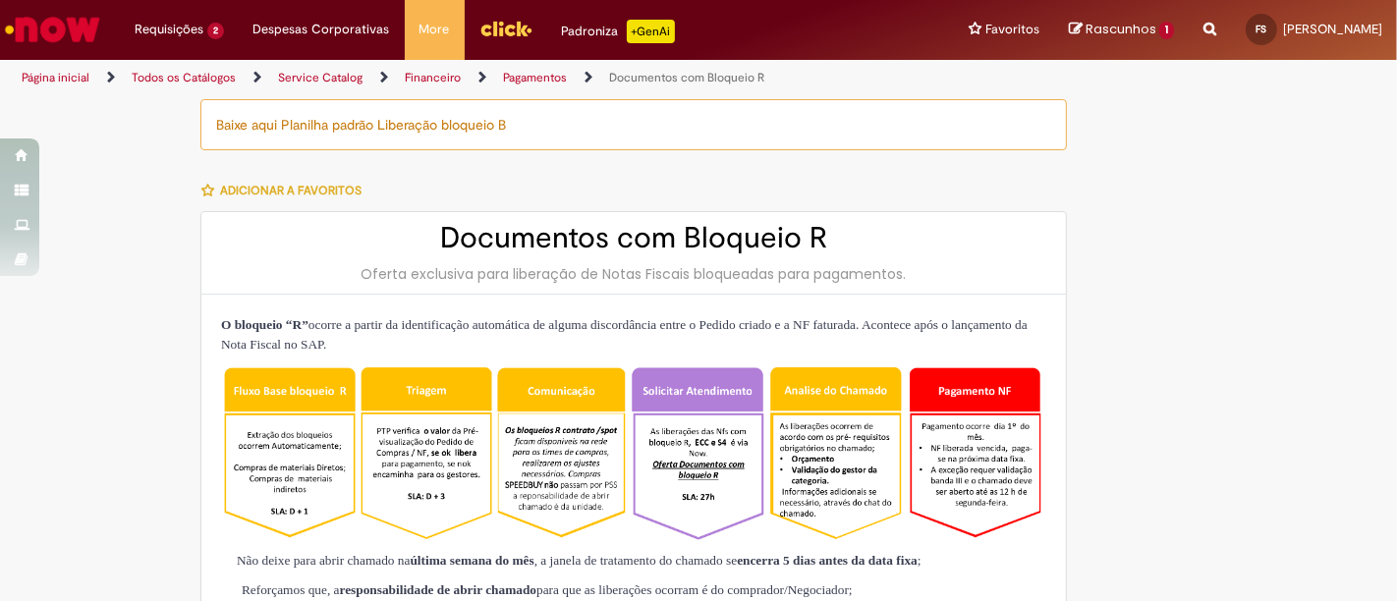
type input "********"
type input "**********"
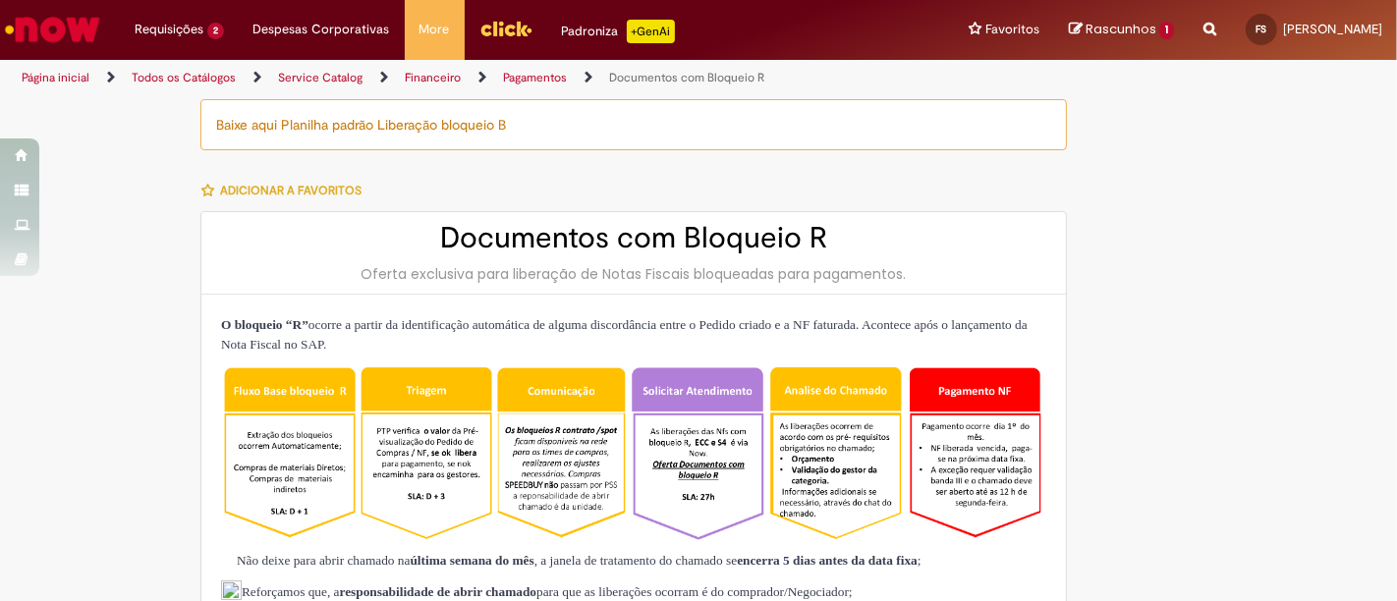
type input "**********"
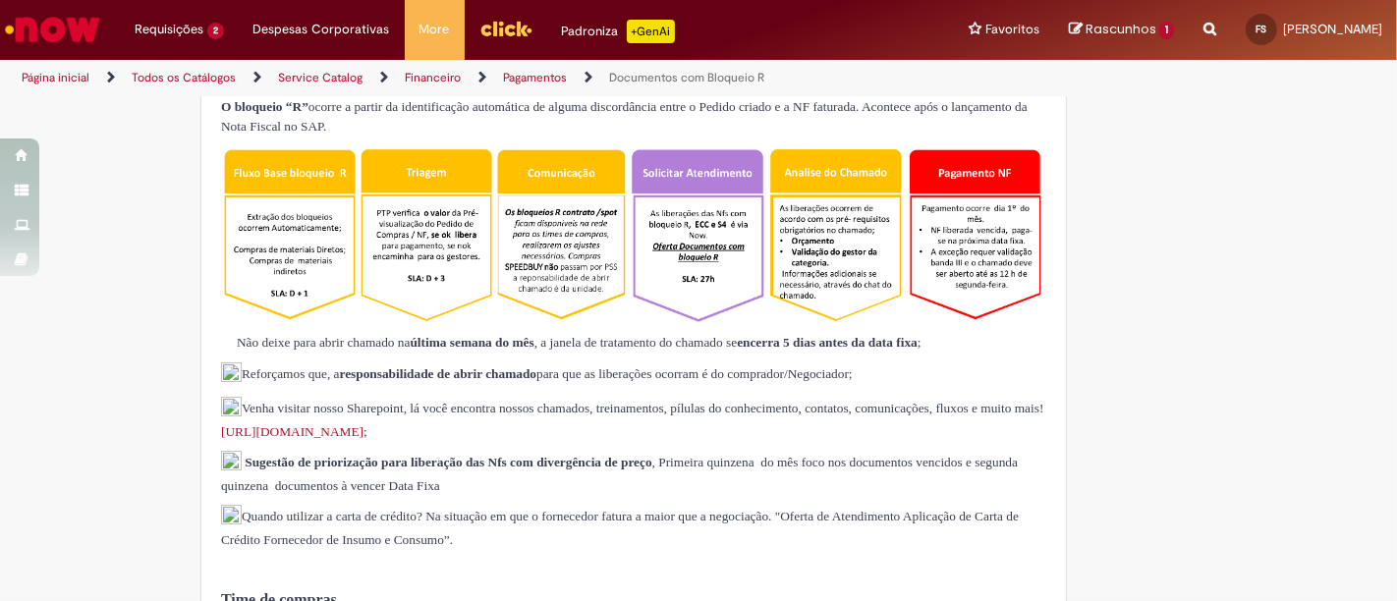
type input "**********"
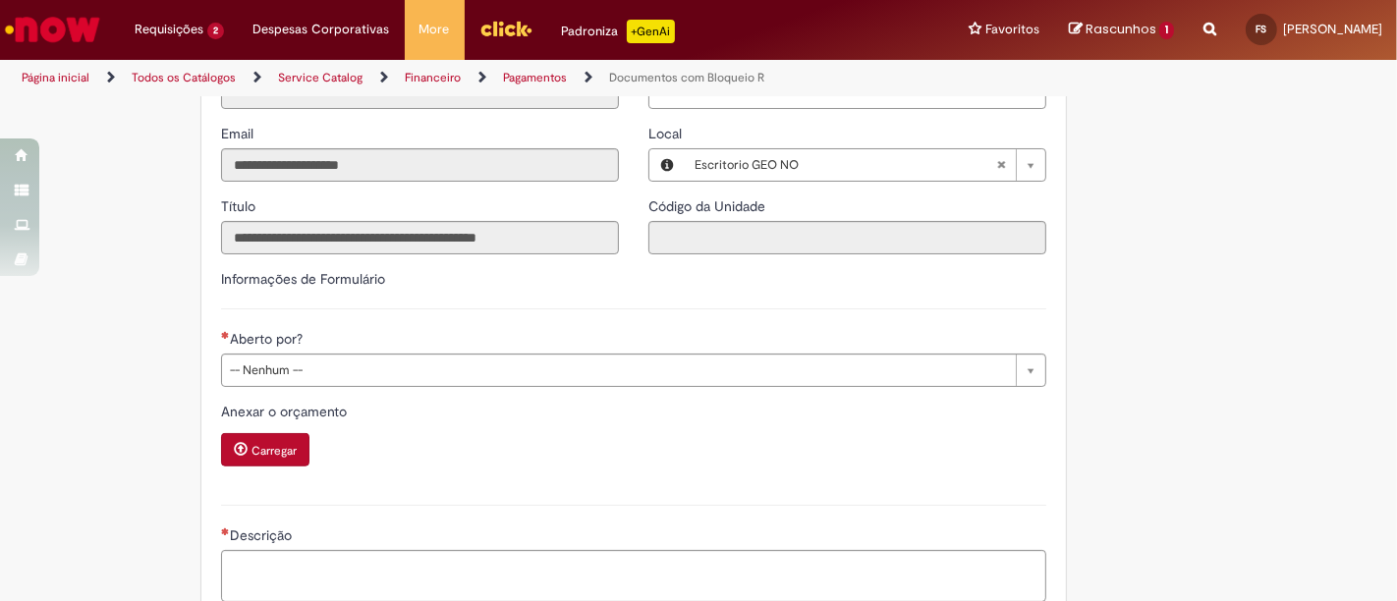
scroll to position [1310, 0]
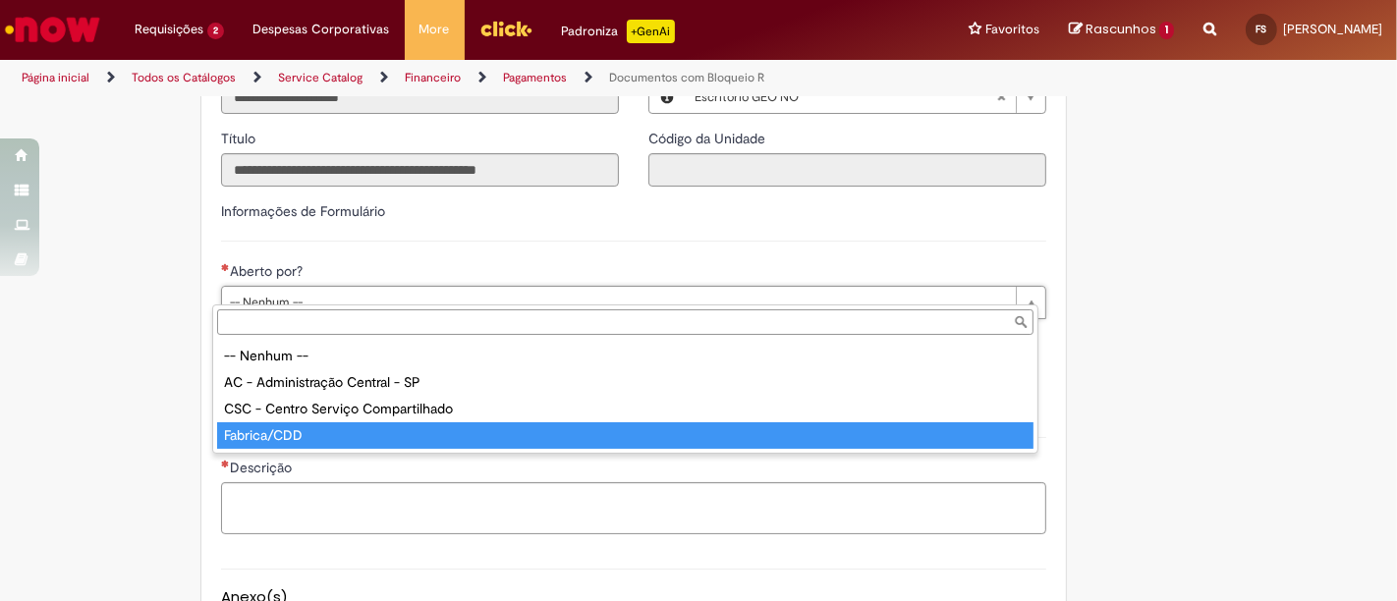
type input "**********"
select select "**********"
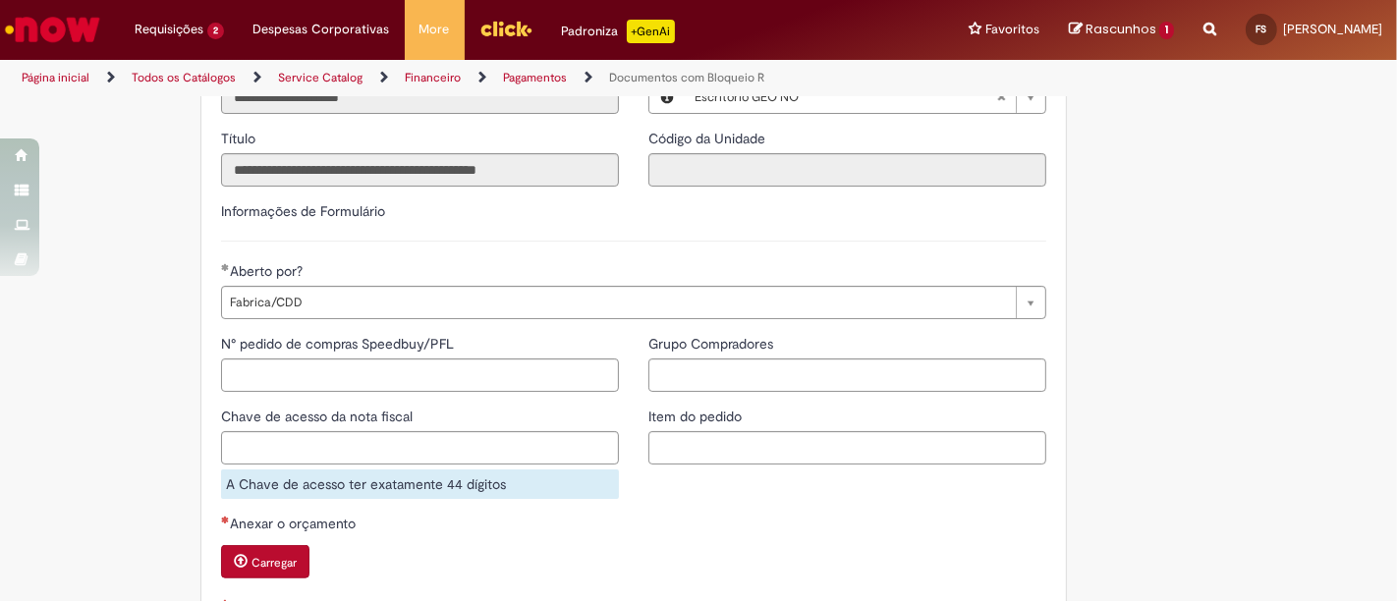
click at [129, 321] on div "Baixe aqui Planilha padrão Liberação bloqueio B Adicionar a Favoritos Documento…" at bounding box center [603, 6] width 958 height 2432
click at [281, 362] on input "N° pedido de compras Speedbuy/PFL" at bounding box center [420, 375] width 398 height 33
click at [372, 436] on input "Chave de acesso da nota fiscal" at bounding box center [420, 447] width 398 height 33
paste input "**********"
type input "**********"
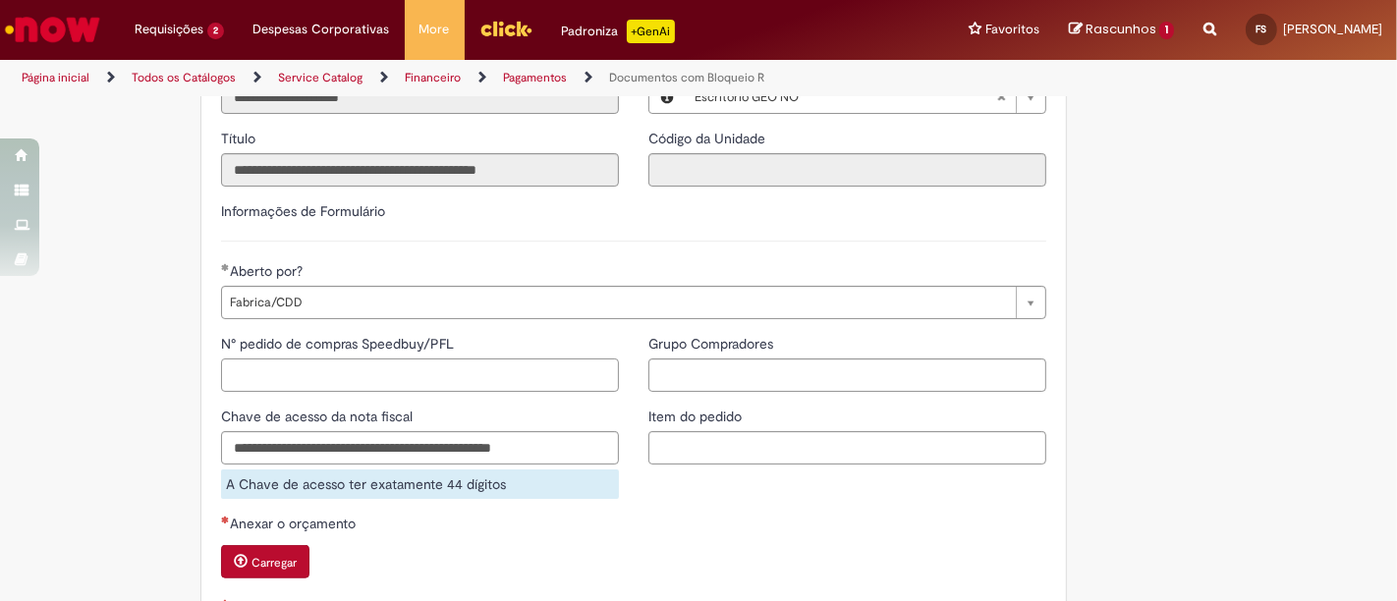
click at [358, 378] on input "N° pedido de compras Speedbuy/PFL" at bounding box center [420, 375] width 398 height 33
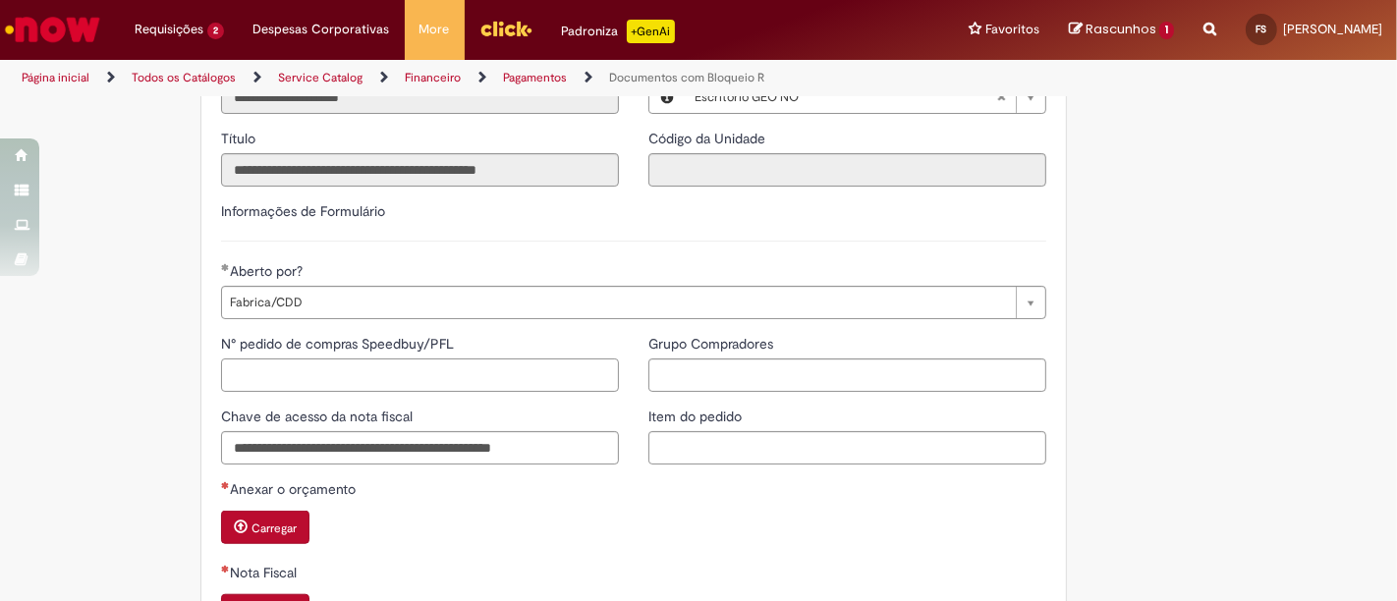
paste input "**********"
type input "**********"
click at [780, 359] on input "Grupo Compradores" at bounding box center [847, 375] width 398 height 33
type input "****"
click at [754, 431] on input "Item do pedido" at bounding box center [847, 447] width 398 height 33
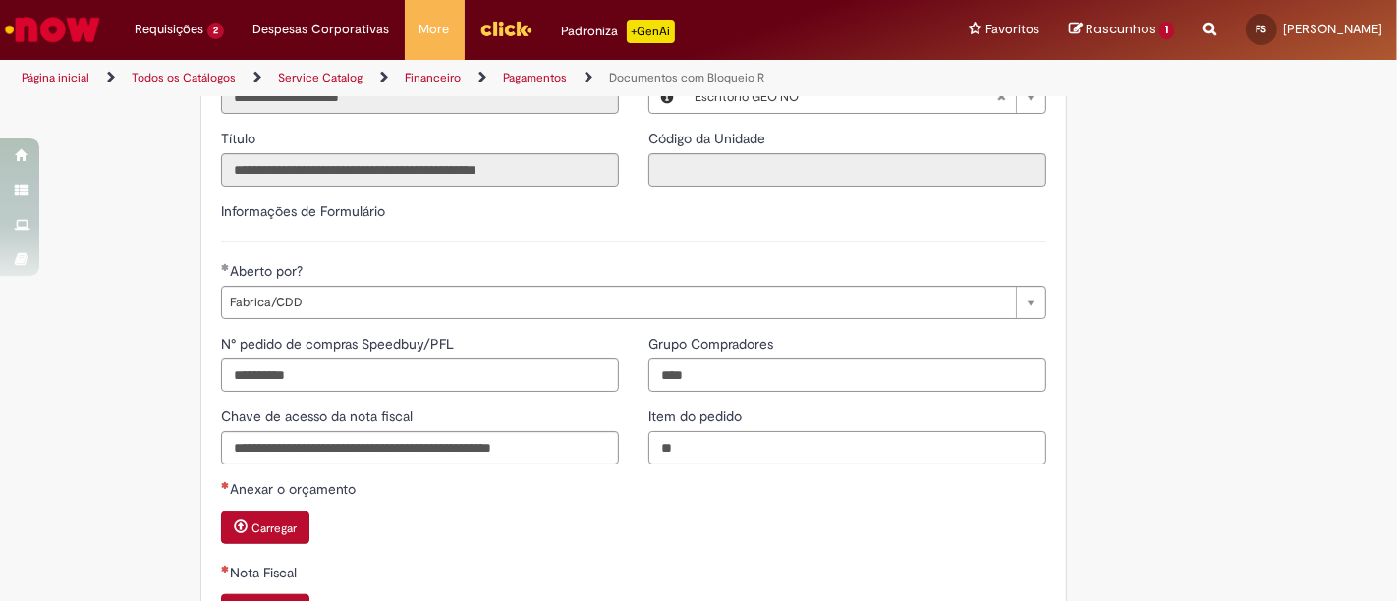
type input "**"
click at [402, 563] on div "Nota Fiscal" at bounding box center [633, 575] width 825 height 25
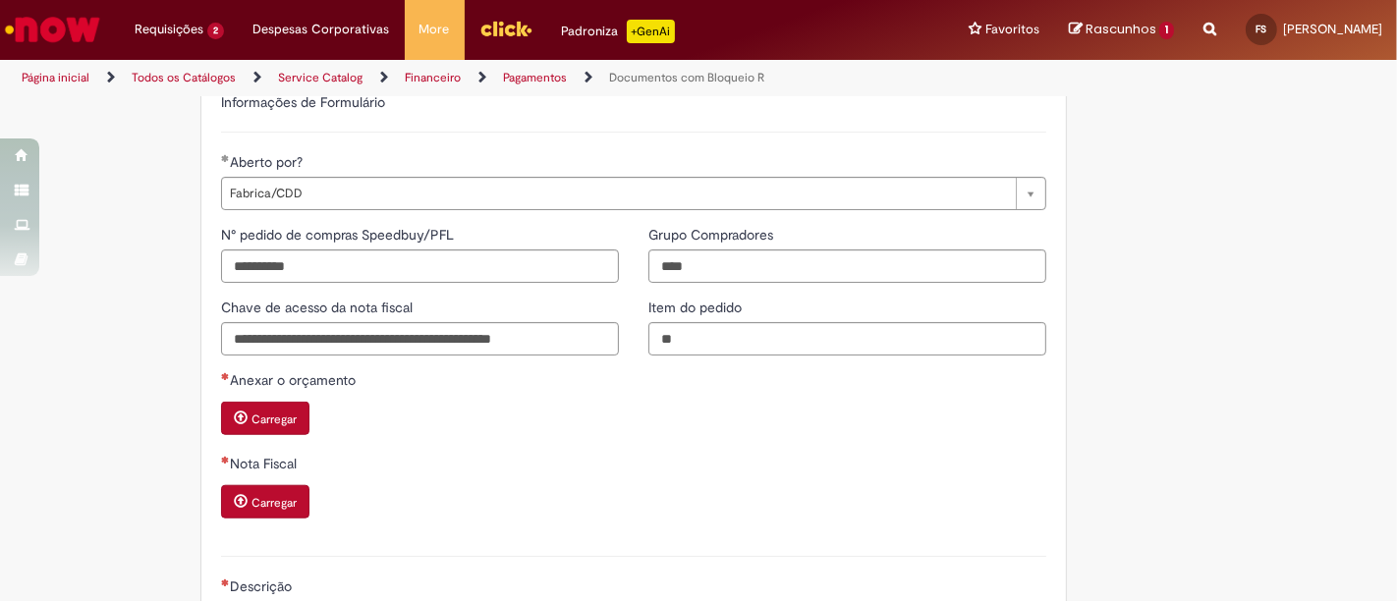
click at [288, 408] on button "Carregar" at bounding box center [265, 418] width 88 height 33
click at [714, 343] on input "**" at bounding box center [847, 338] width 398 height 33
click at [284, 413] on small "Carregar" at bounding box center [274, 420] width 45 height 16
click at [257, 412] on small "Carregar" at bounding box center [274, 420] width 45 height 16
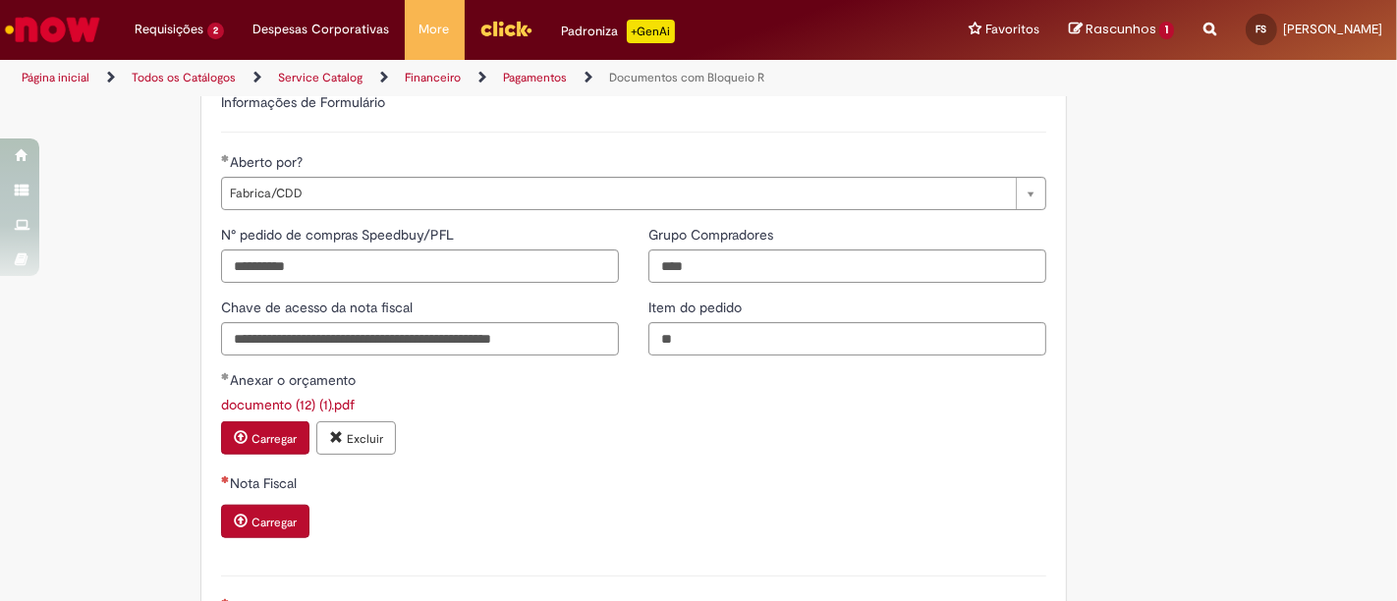
click at [271, 482] on div "Nota Fiscal" at bounding box center [633, 486] width 825 height 25
click at [275, 505] on button "Carregar" at bounding box center [265, 521] width 88 height 33
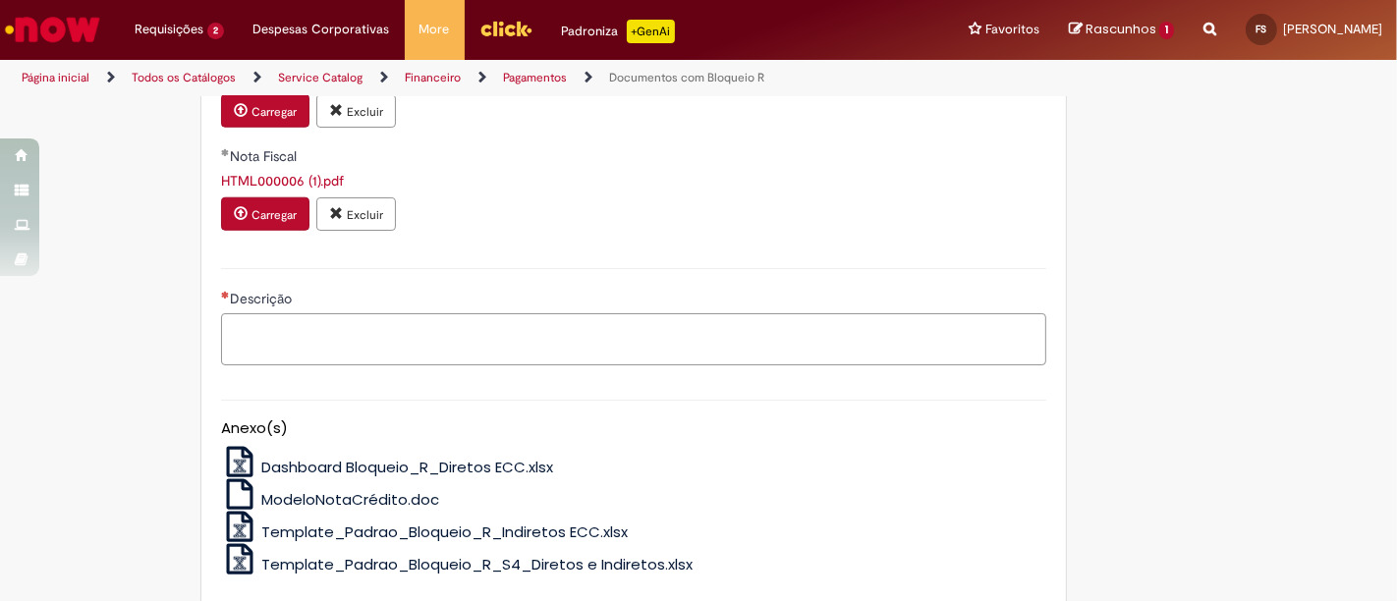
click at [344, 313] on textarea "Descrição" at bounding box center [633, 339] width 825 height 52
type textarea "*"
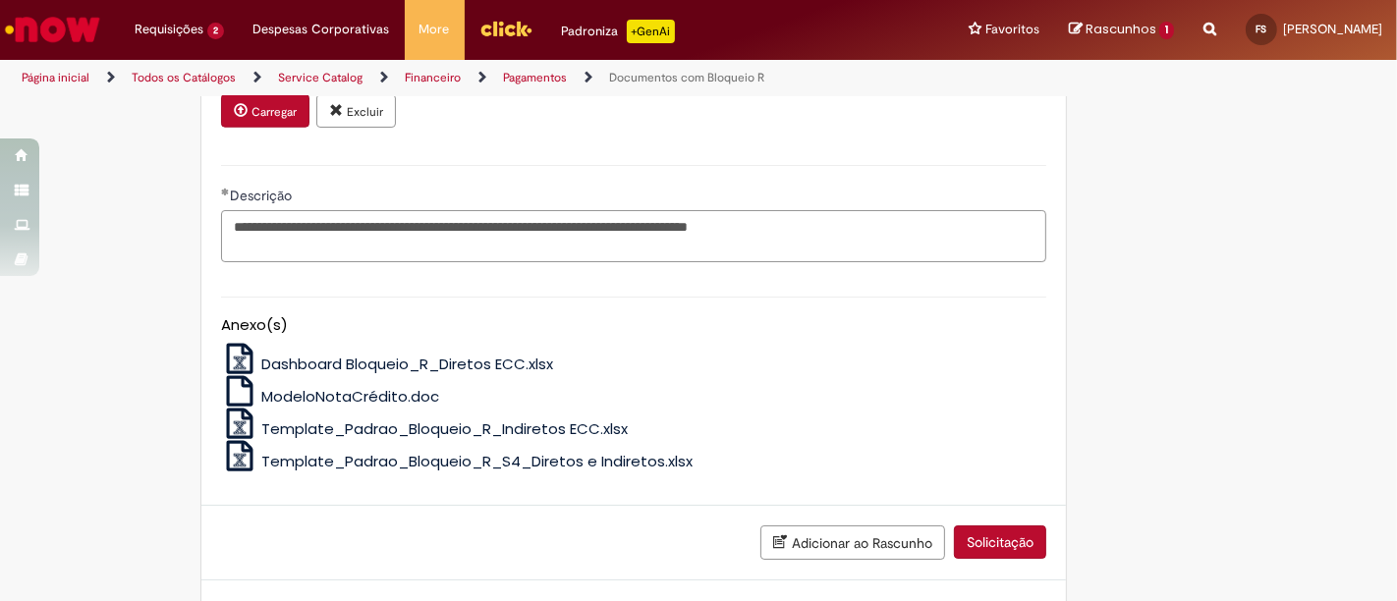
scroll to position [1925, 0]
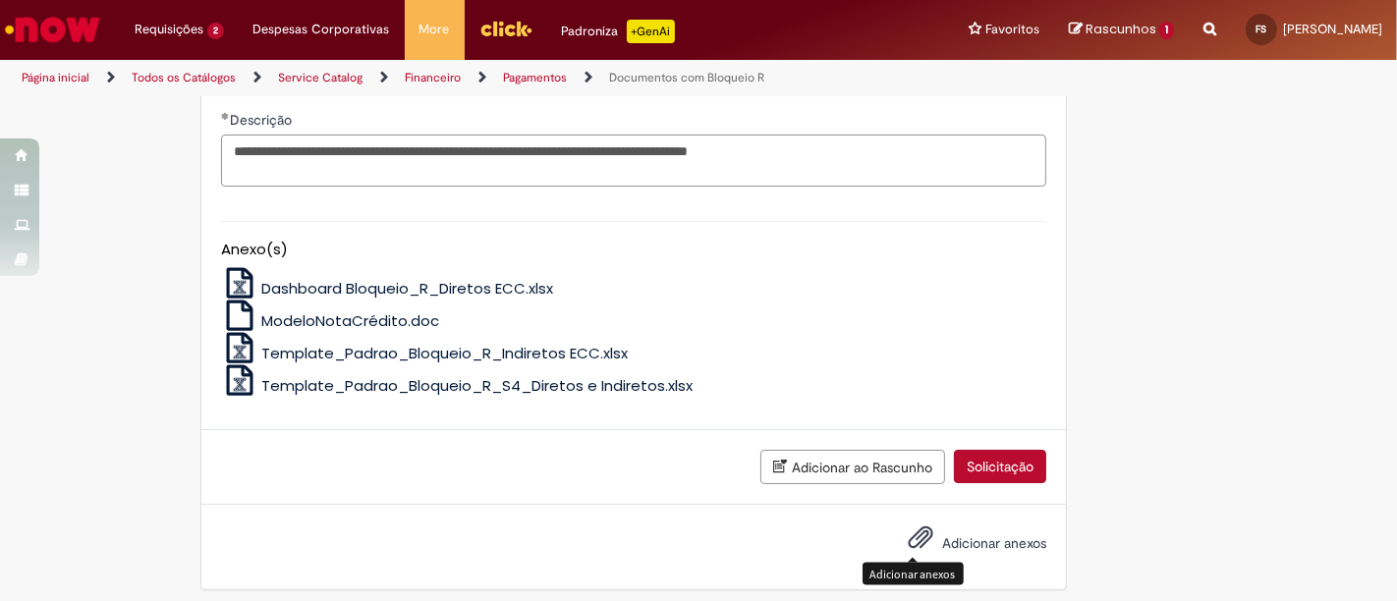
type textarea "**********"
click at [928, 530] on button "Adicionar anexos" at bounding box center [920, 542] width 35 height 45
click at [967, 459] on button "Solicitação" at bounding box center [1000, 466] width 92 height 33
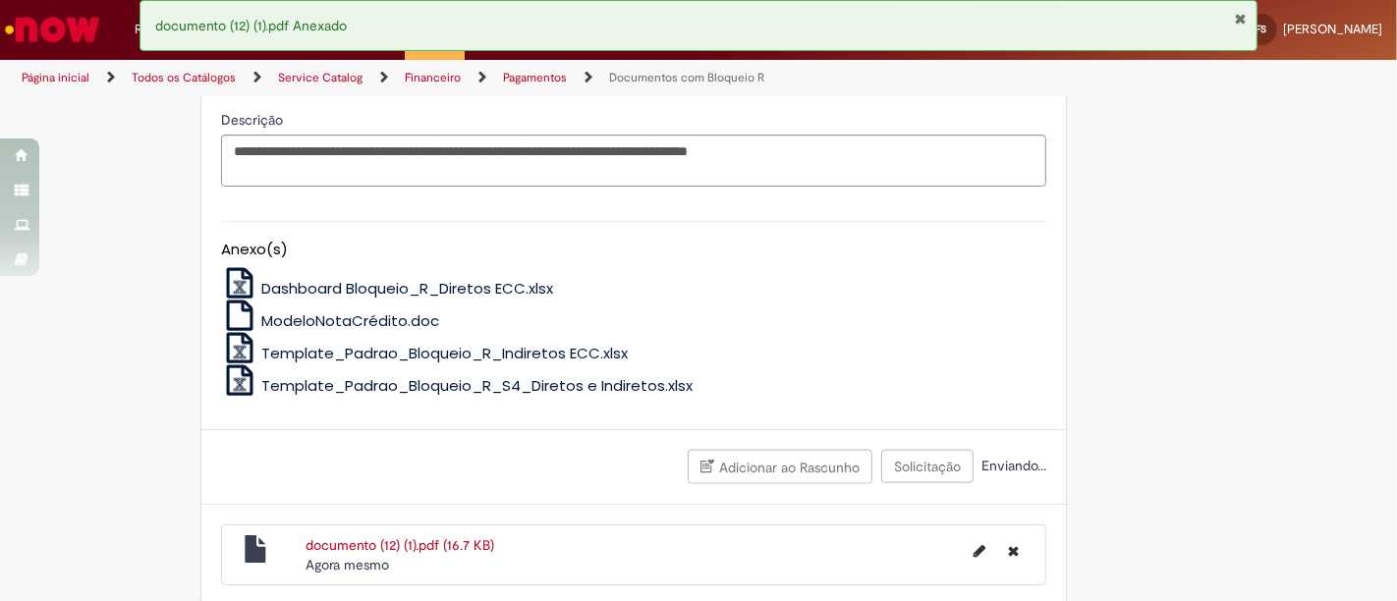
scroll to position [1880, 0]
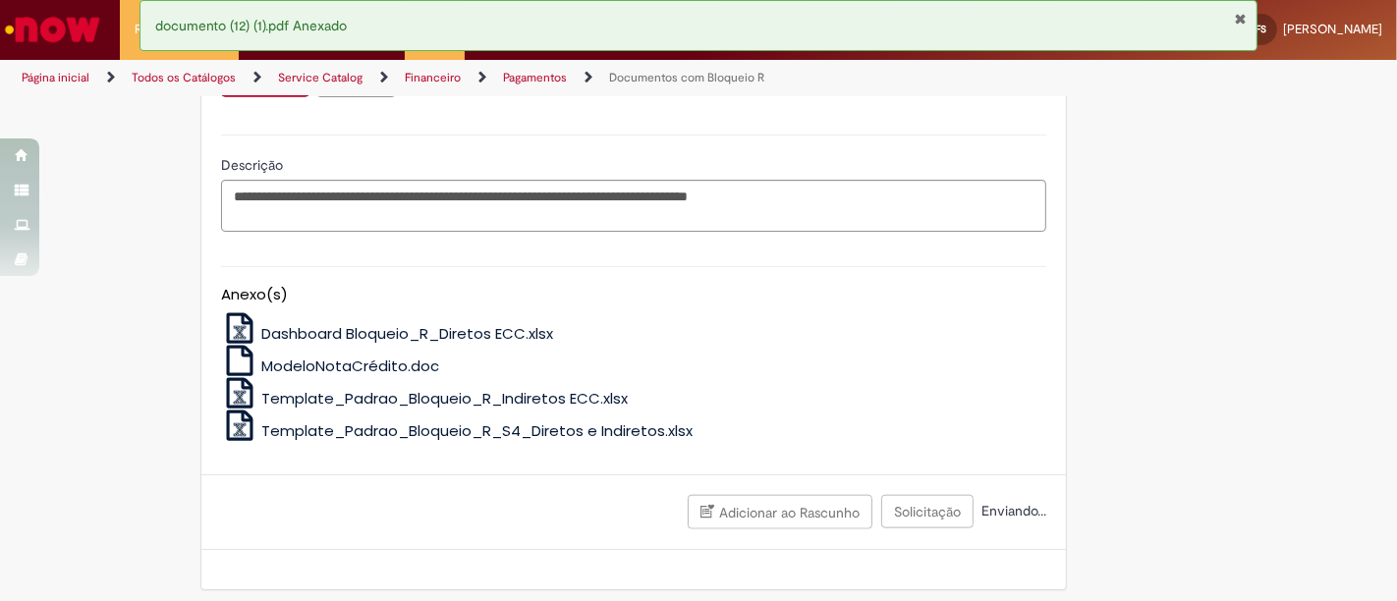
click at [1241, 18] on button "Fechar Notificação" at bounding box center [1240, 19] width 13 height 16
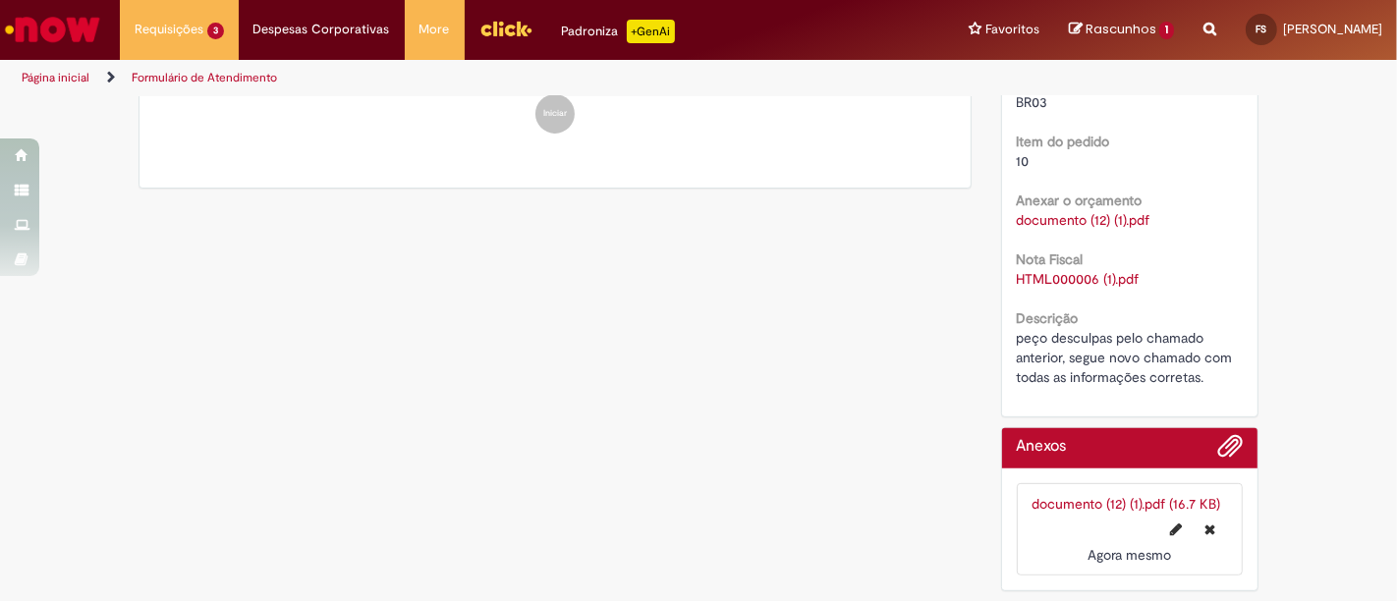
scroll to position [0, 0]
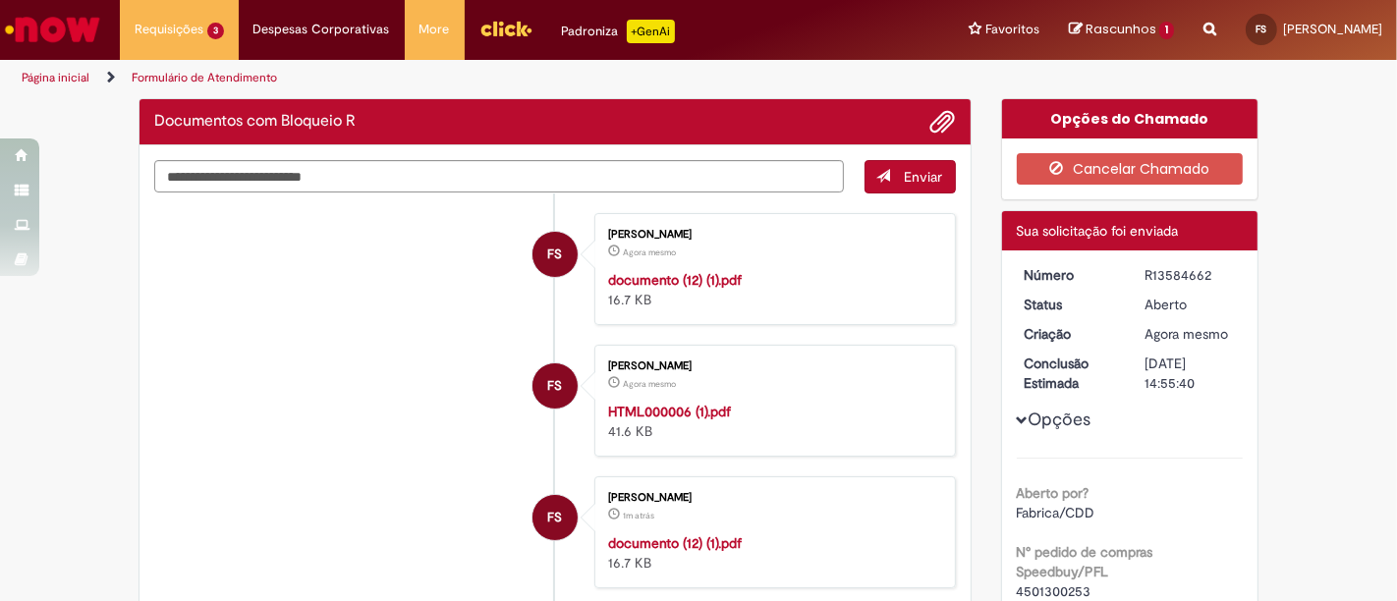
click at [1199, 267] on div "R13584662" at bounding box center [1190, 275] width 91 height 20
click at [1196, 267] on div "R13584662" at bounding box center [1190, 275] width 91 height 20
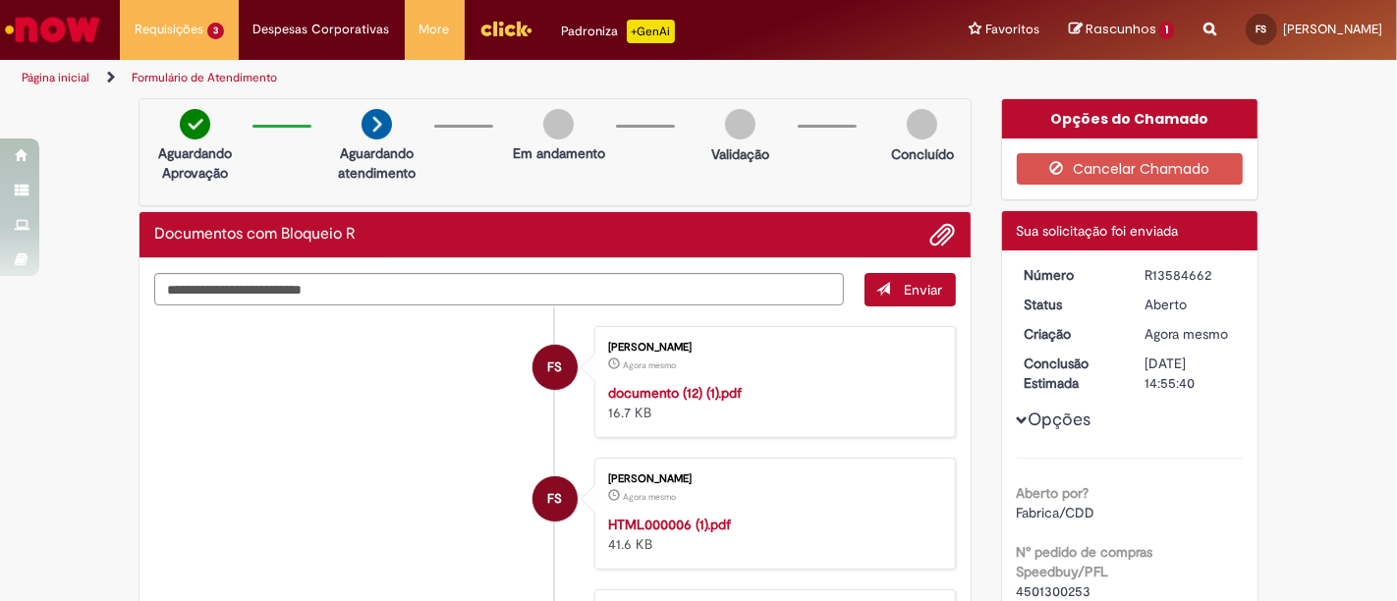
click at [1196, 267] on div "R13584662" at bounding box center [1190, 275] width 91 height 20
copy div "R13584662"
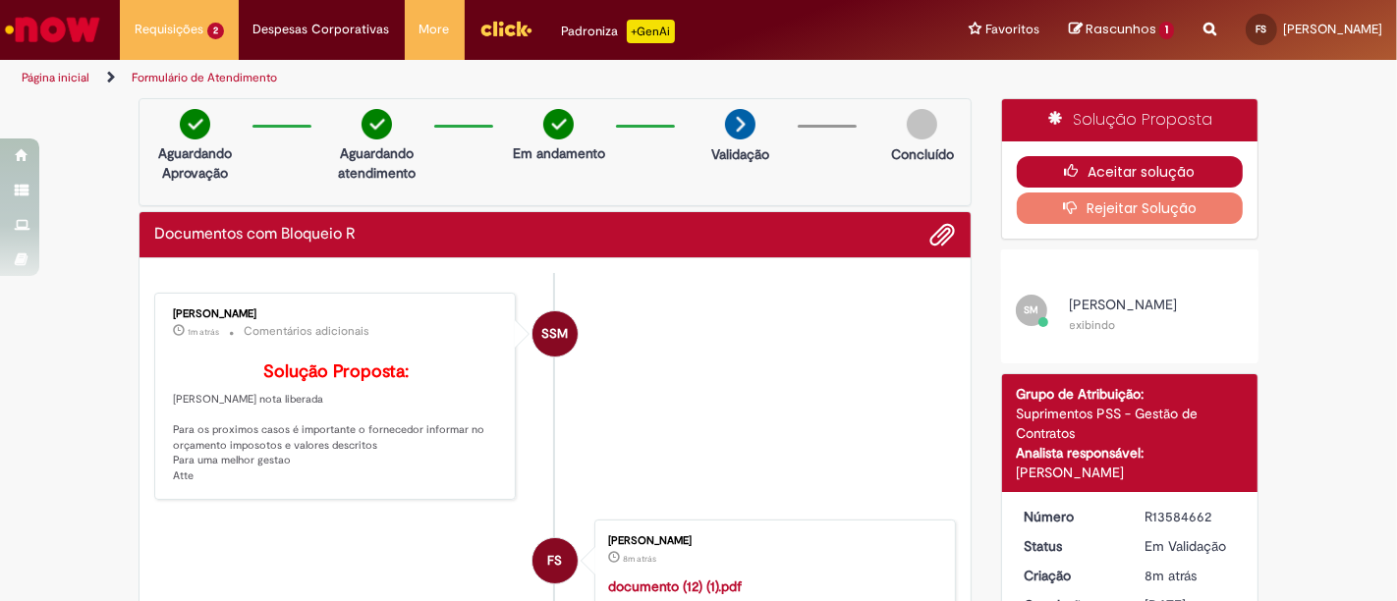
click at [1111, 163] on button "Aceitar solução" at bounding box center [1130, 171] width 227 height 31
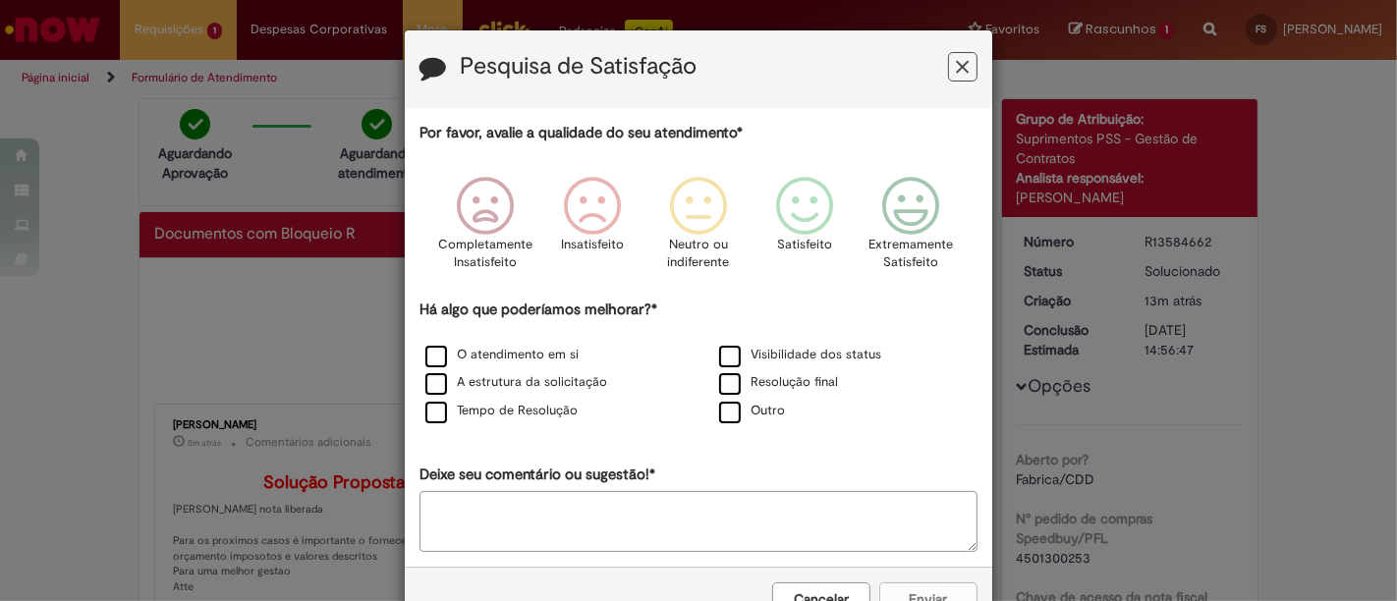
click at [948, 75] on button "Feedback" at bounding box center [962, 66] width 29 height 29
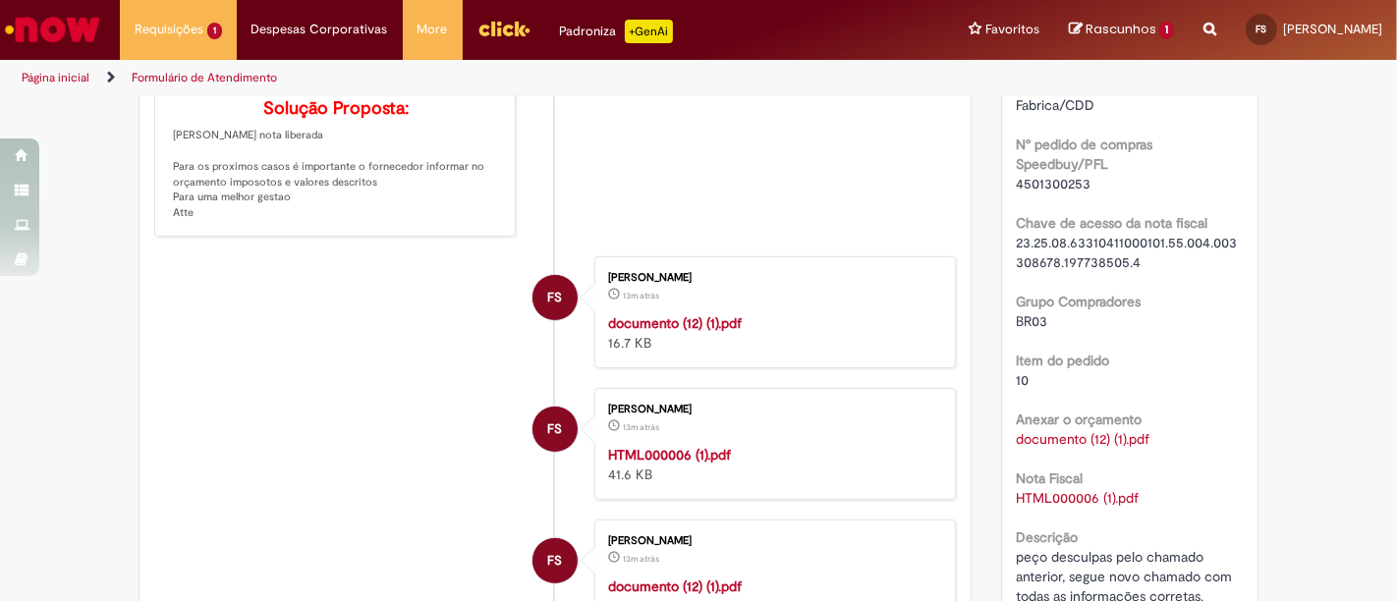
scroll to position [327, 0]
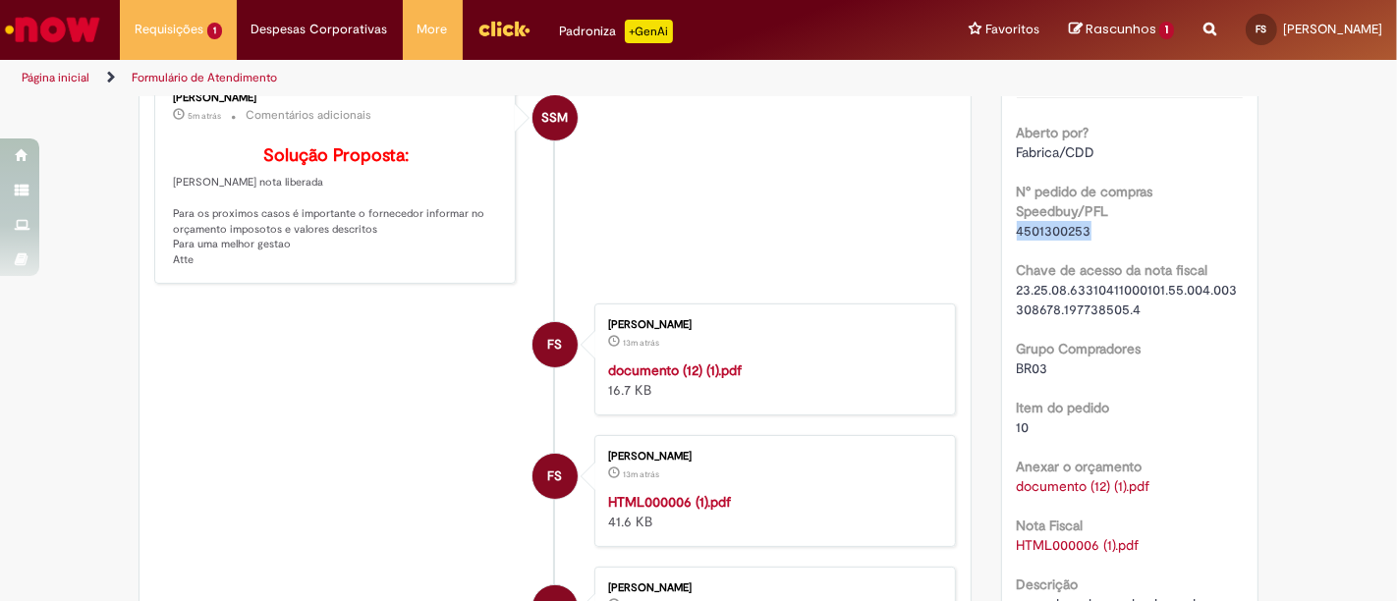
drag, startPoint x: 1043, startPoint y: 227, endPoint x: 1002, endPoint y: 233, distance: 41.7
click at [1002, 233] on div "Número R13584662 Status Solucionado Criação 13m atrás 13 minutos atrás Conclusã…" at bounding box center [1130, 286] width 256 height 793
copy span "4501300253"
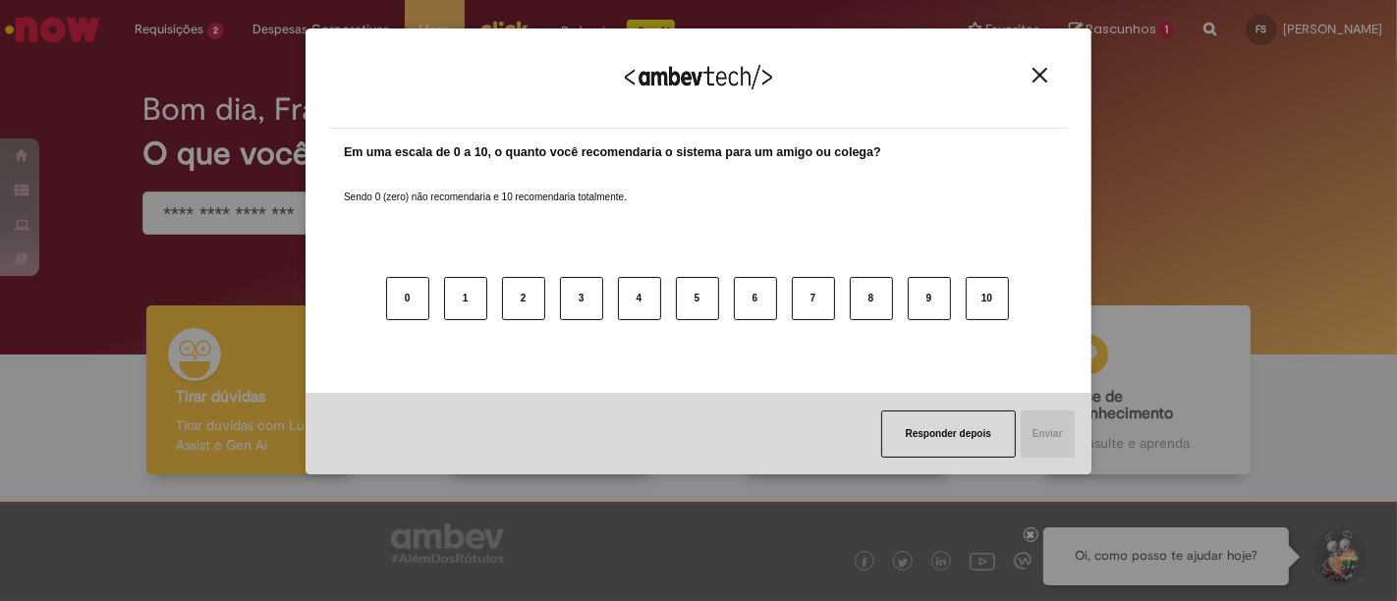
click at [1039, 77] on img "Close" at bounding box center [1040, 75] width 15 height 15
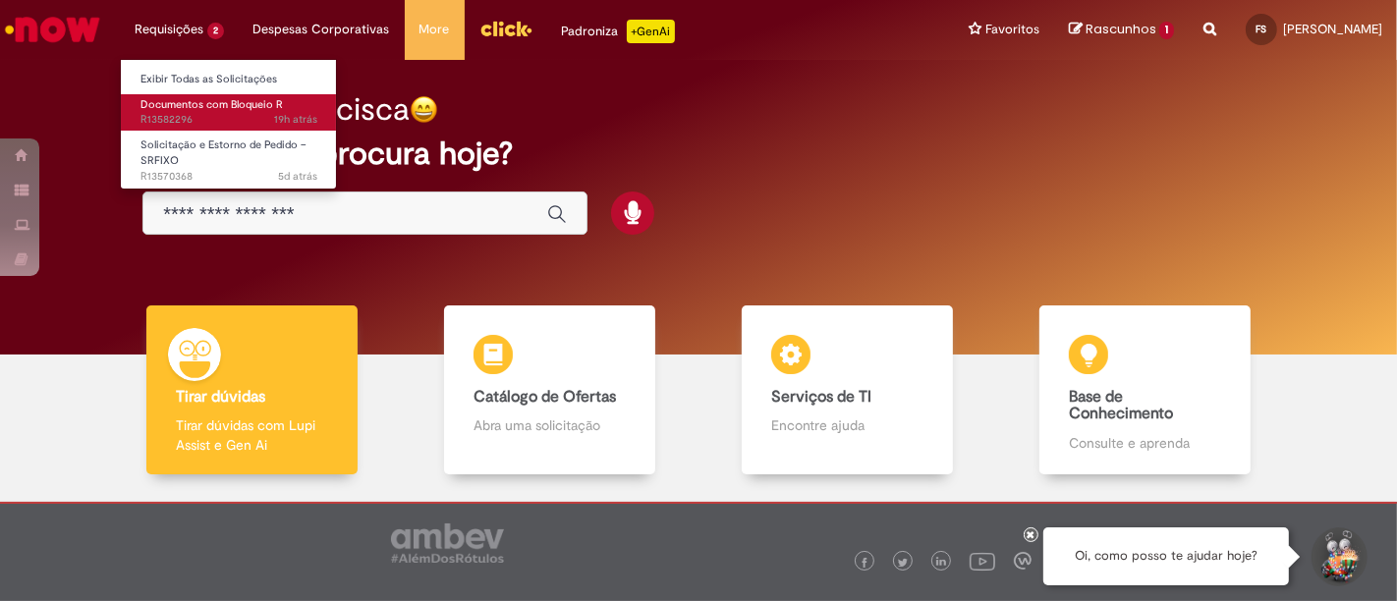
click at [204, 108] on span "Documentos com Bloqueio R" at bounding box center [212, 104] width 142 height 15
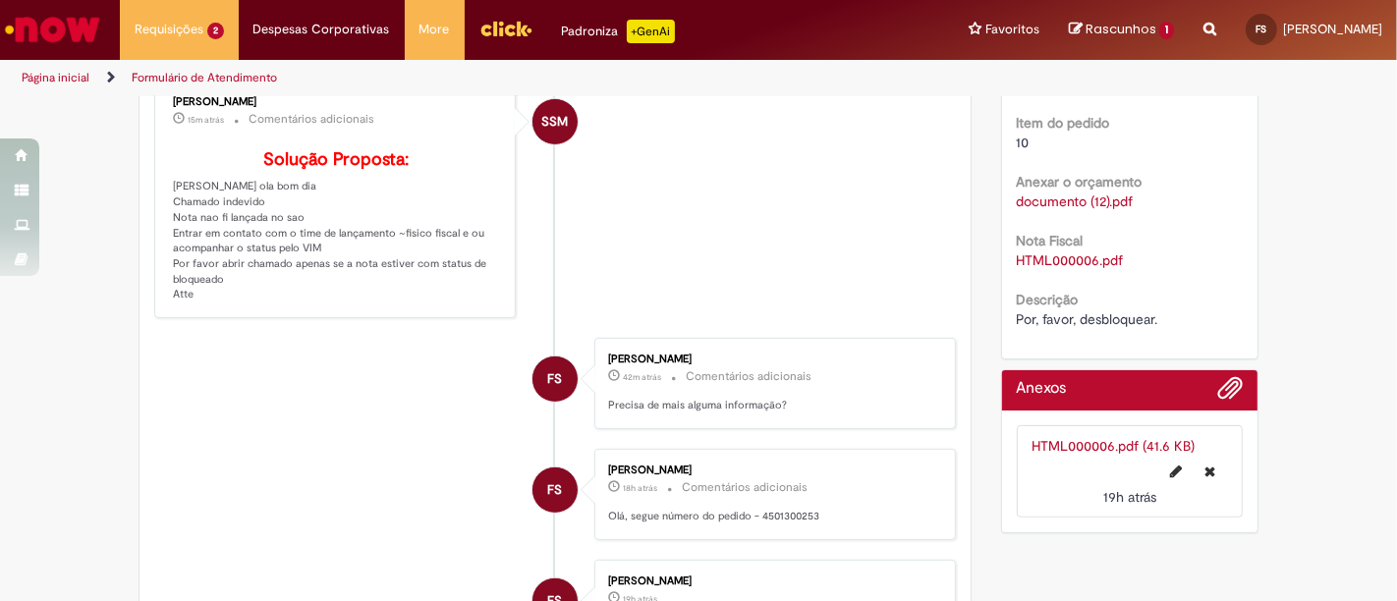
scroll to position [545, 0]
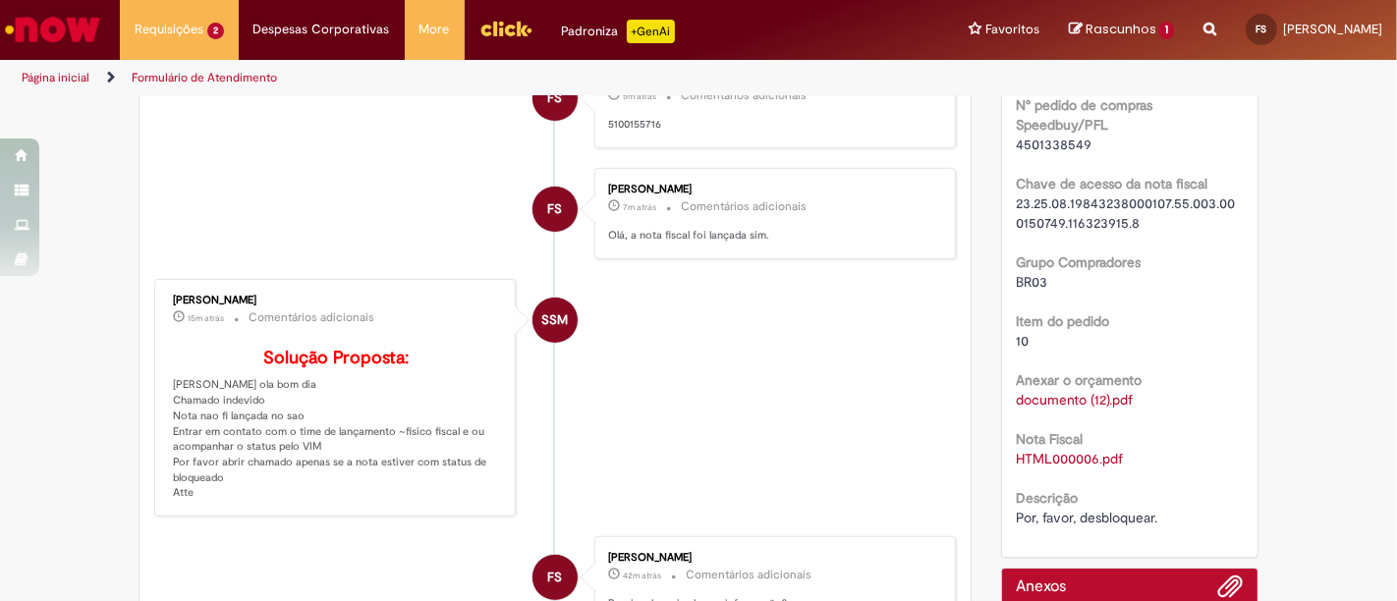
click at [1076, 406] on div "documento (12).pdf" at bounding box center [1130, 400] width 227 height 20
click at [1073, 396] on link "documento (12).pdf" at bounding box center [1075, 400] width 117 height 18
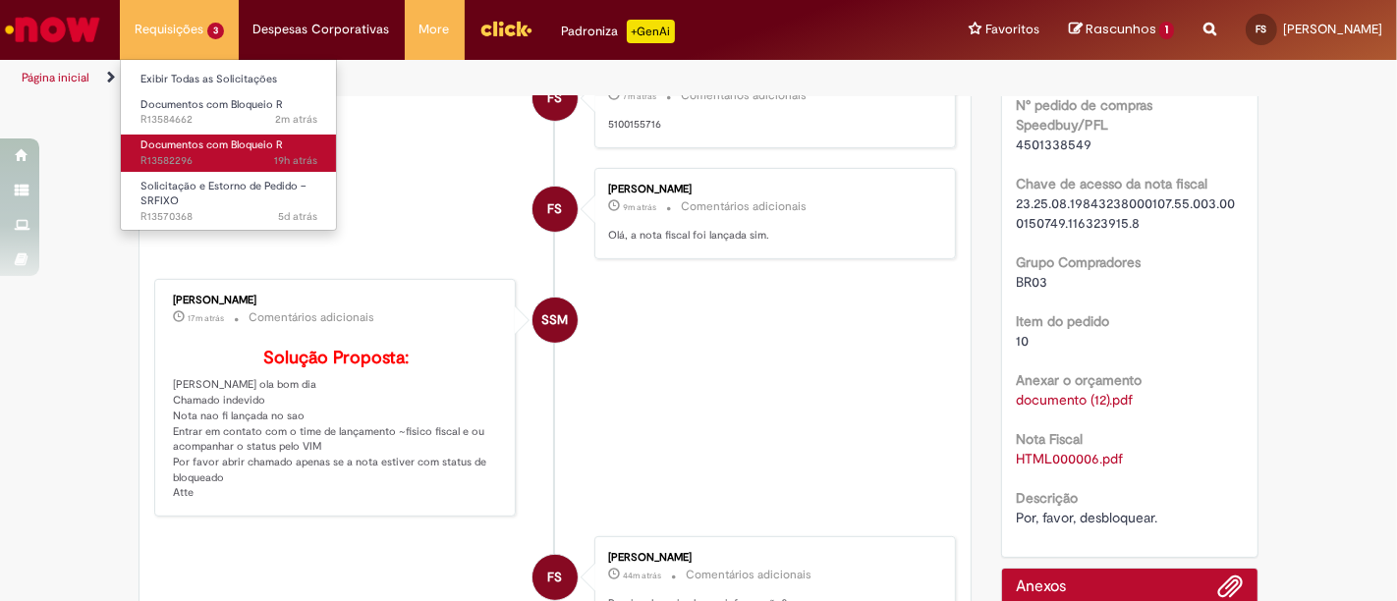
click at [232, 153] on span "19h atrás 19 horas atrás R13582296" at bounding box center [229, 161] width 177 height 16
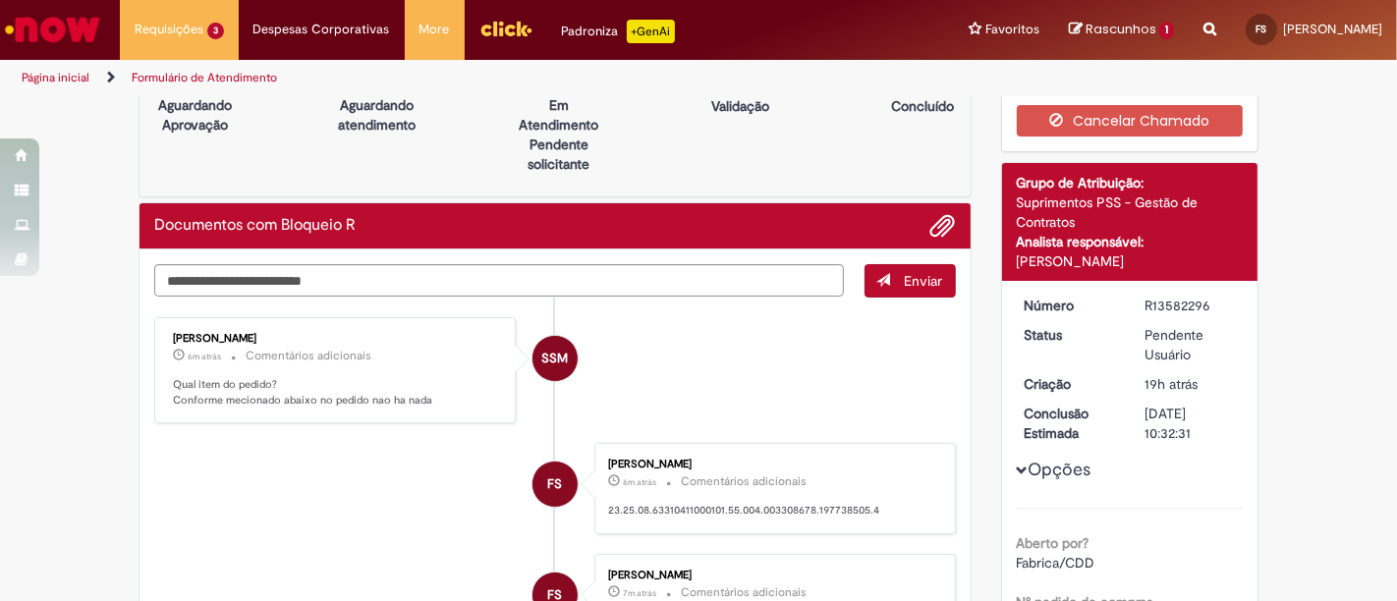
scroll to position [0, 0]
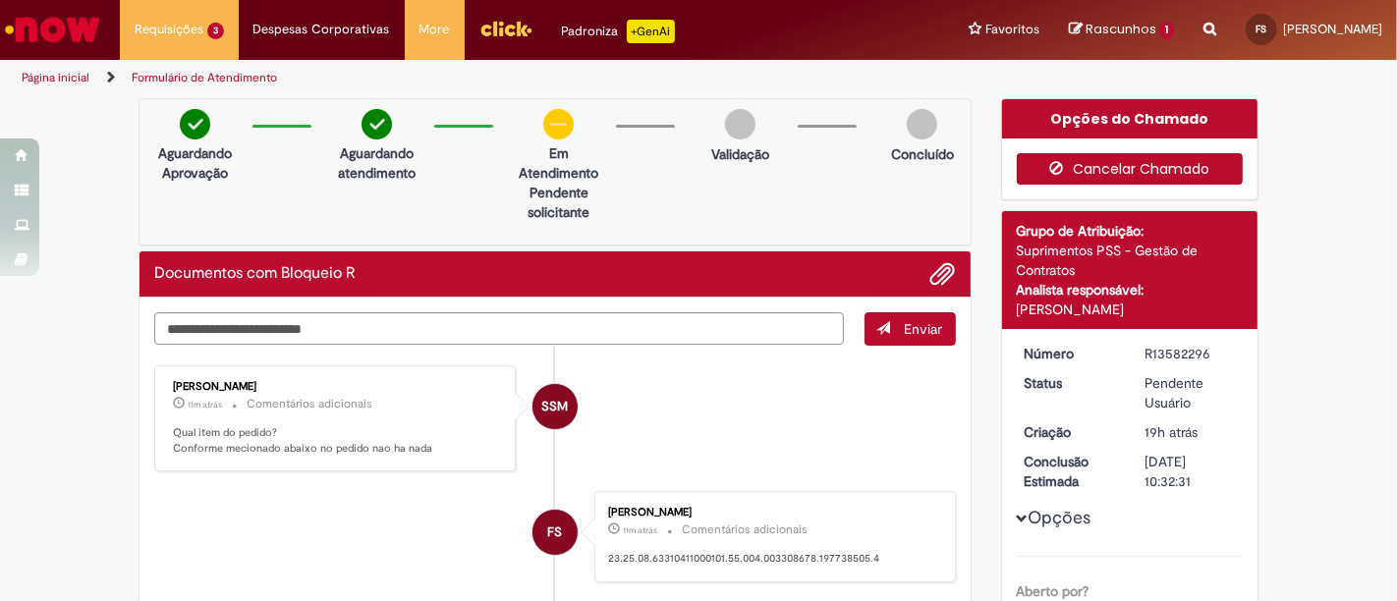
click at [1142, 175] on button "Cancelar Chamado" at bounding box center [1130, 168] width 227 height 31
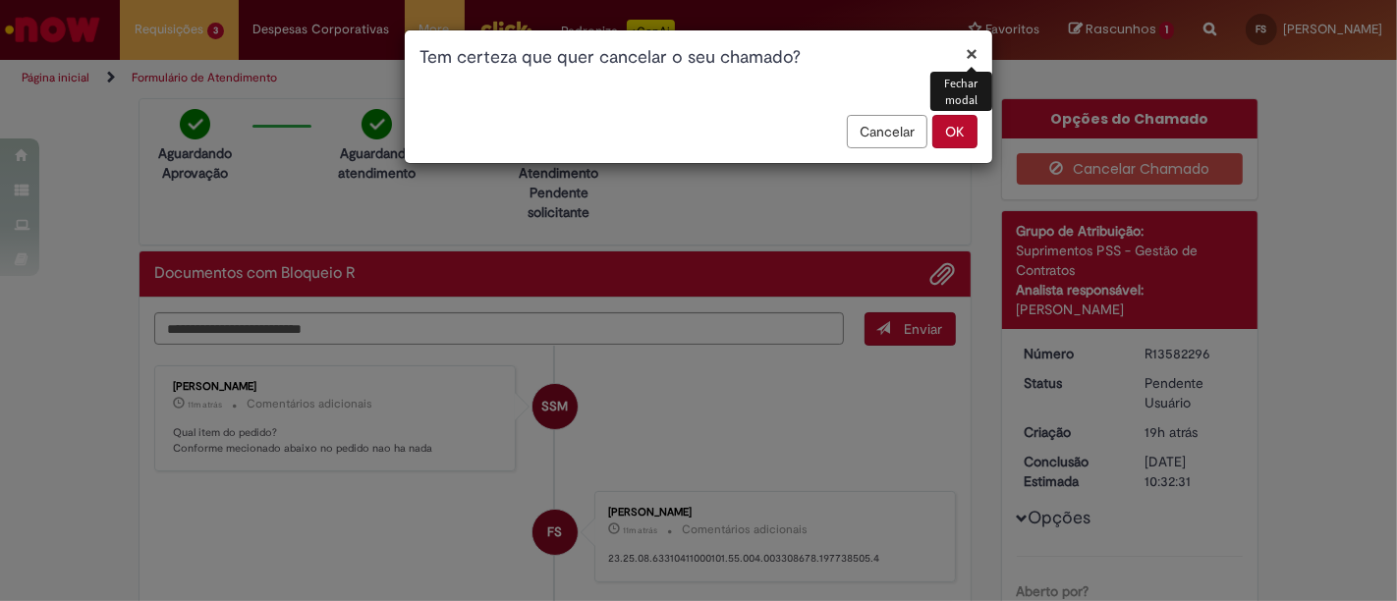
click at [968, 135] on button "OK" at bounding box center [954, 131] width 45 height 33
